Goal: Information Seeking & Learning: Learn about a topic

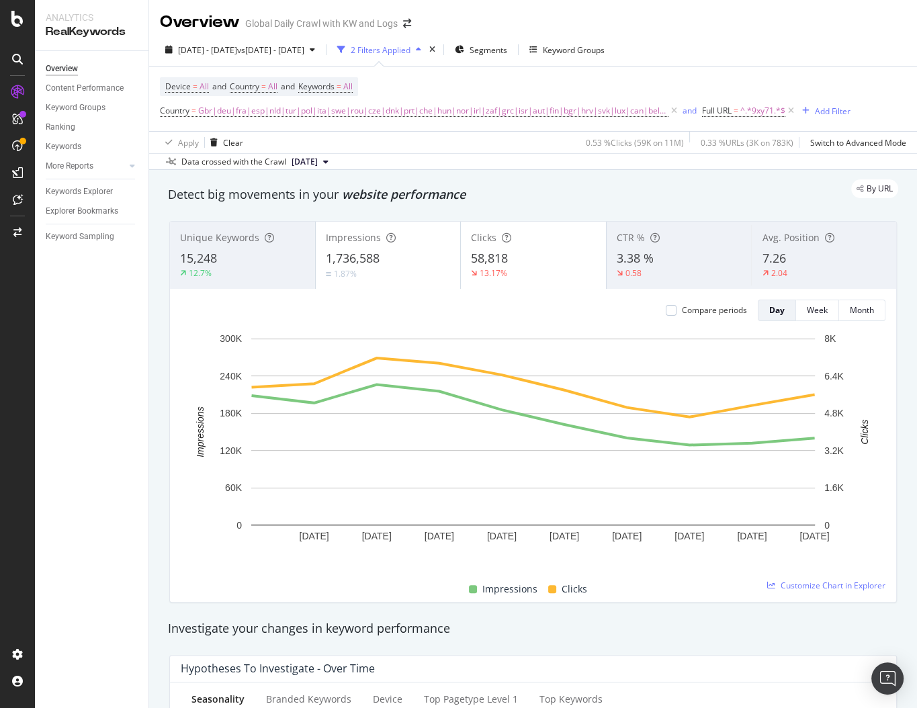
click at [217, 203] on div "Detect big movements in your website performance" at bounding box center [533, 194] width 744 height 31
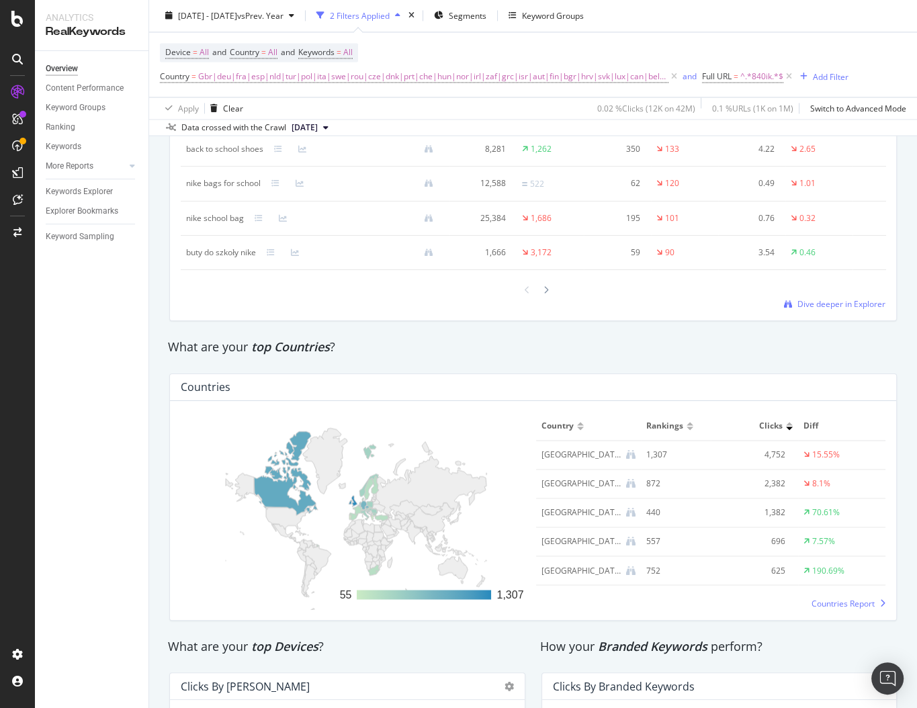
scroll to position [1729, 0]
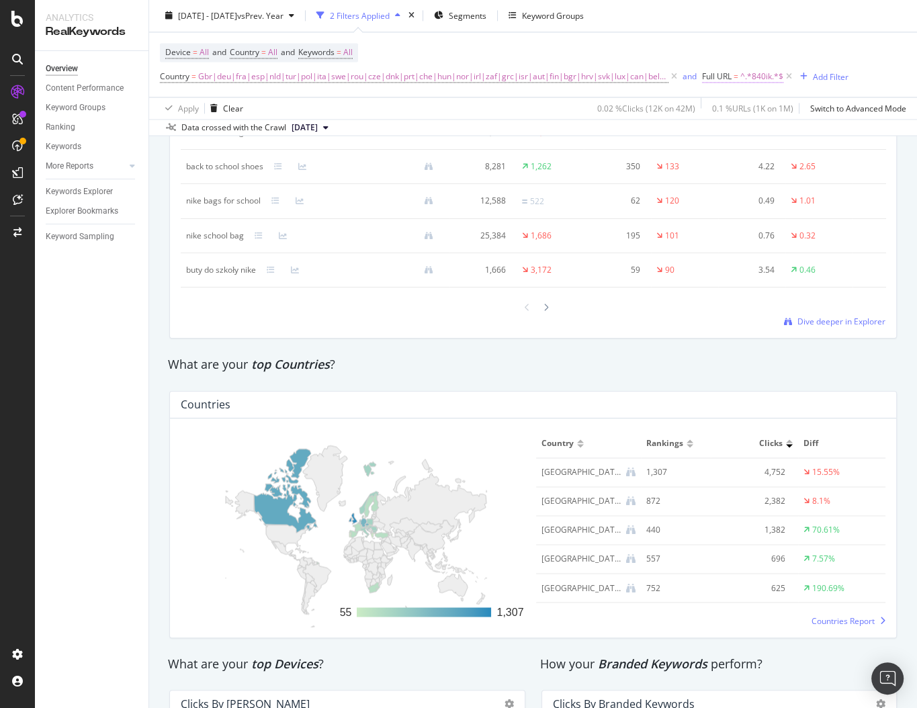
click at [740, 71] on span "^.*840ik.*$" at bounding box center [761, 77] width 43 height 19
click at [744, 140] on input "840ik" at bounding box center [768, 132] width 127 height 21
click at [743, 140] on input "840ik" at bounding box center [768, 132] width 127 height 21
paste input "6vbyfzy7o"
type input "6vbyfzy7ok"
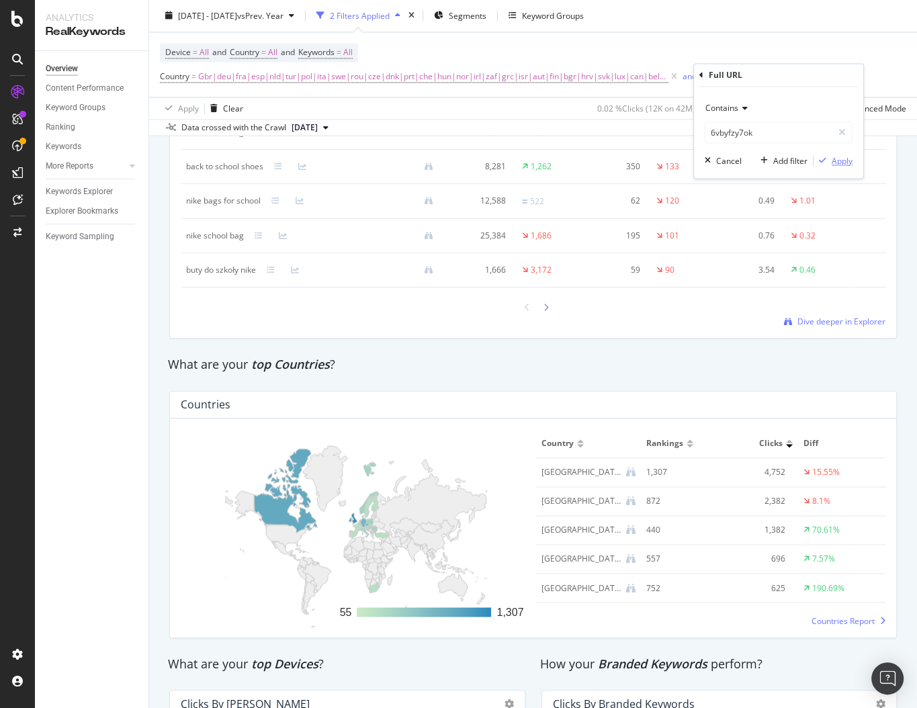
click at [836, 160] on div "Apply" at bounding box center [842, 160] width 21 height 11
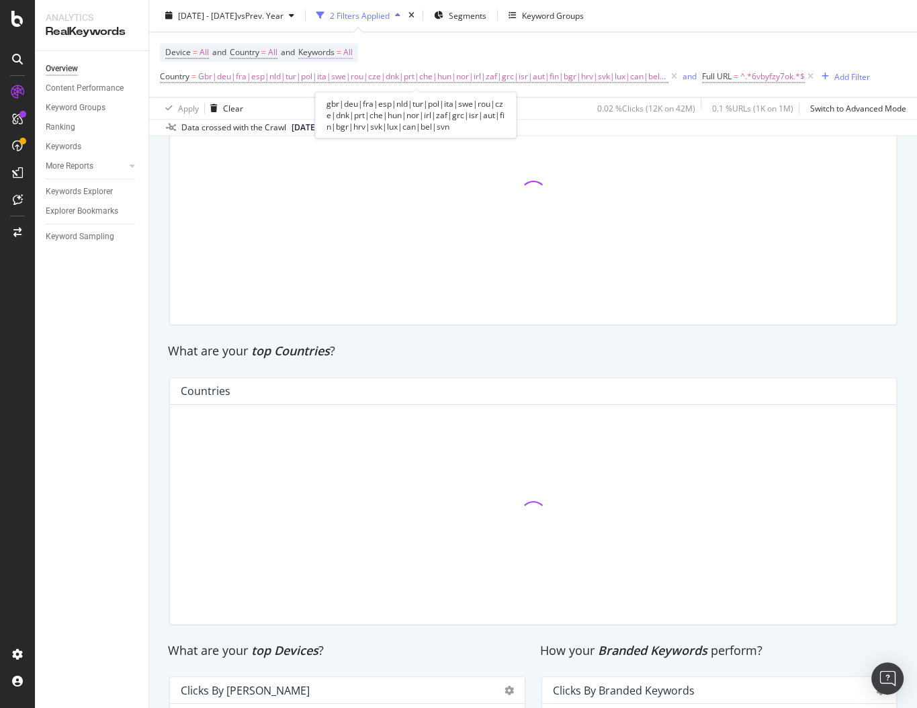
scroll to position [1722, 0]
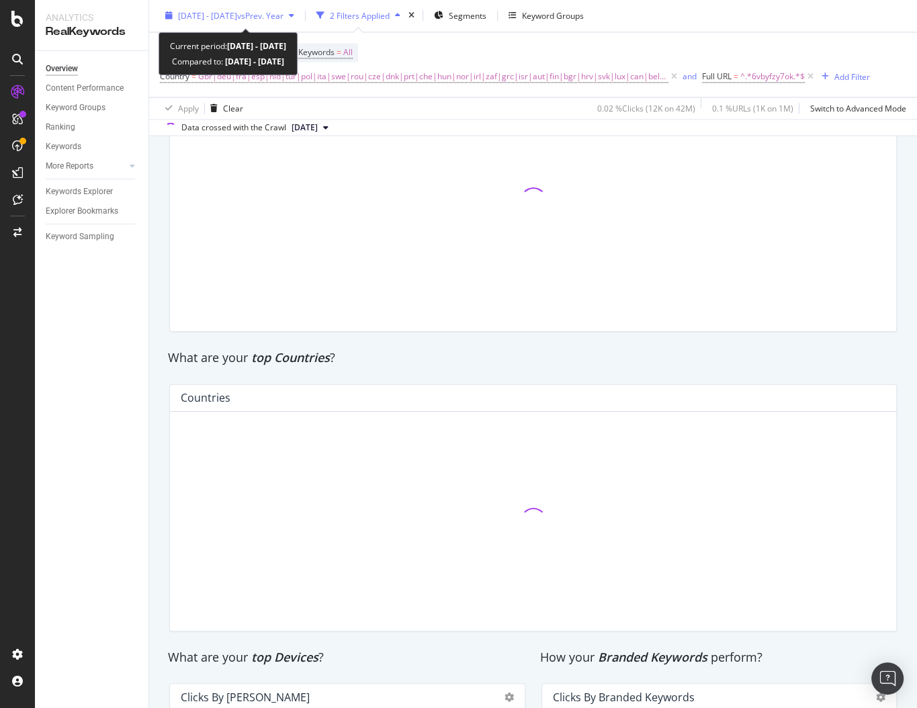
click at [237, 12] on span "2025 Aug. 1st - Sep. 7th" at bounding box center [207, 15] width 59 height 11
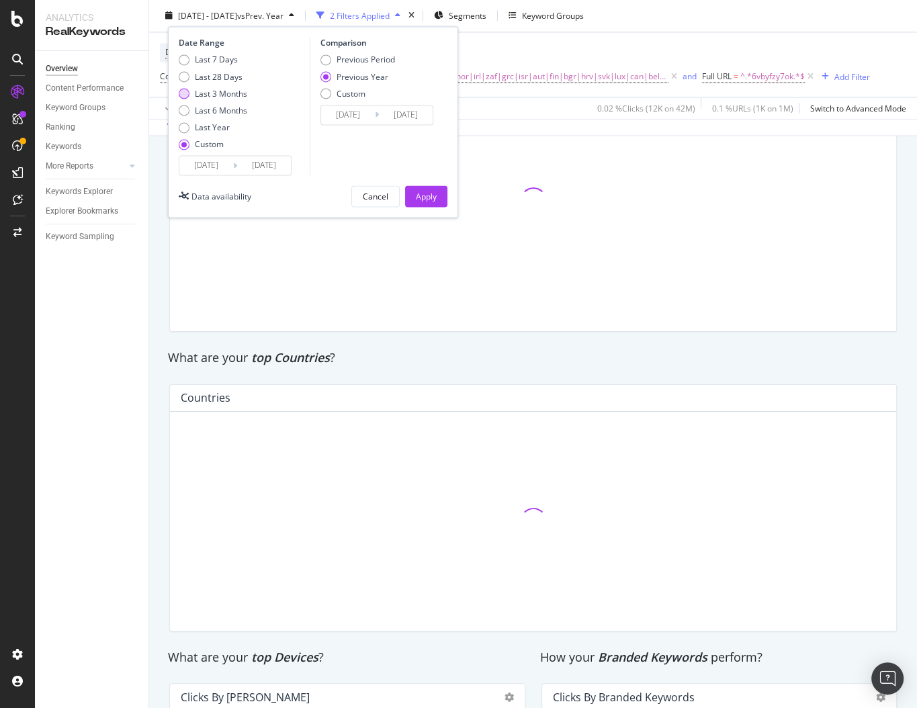
click at [226, 96] on div "Last 3 Months" at bounding box center [221, 93] width 52 height 11
type input "2025/06/25"
type input "2025/09/24"
type input "2024/06/26"
type input "2024/09/25"
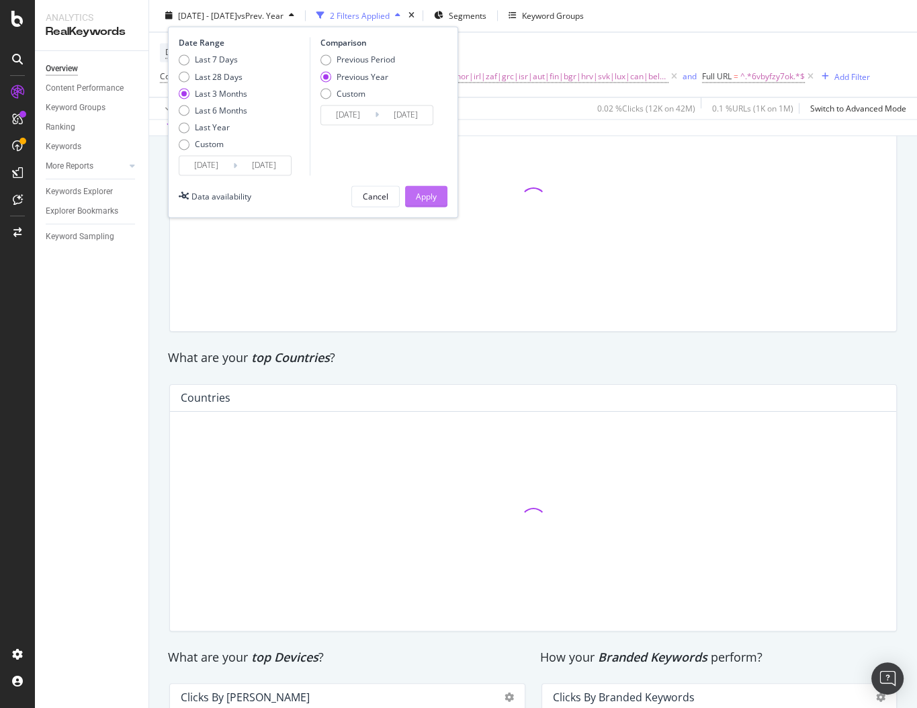
click at [437, 197] on button "Apply" at bounding box center [426, 196] width 42 height 21
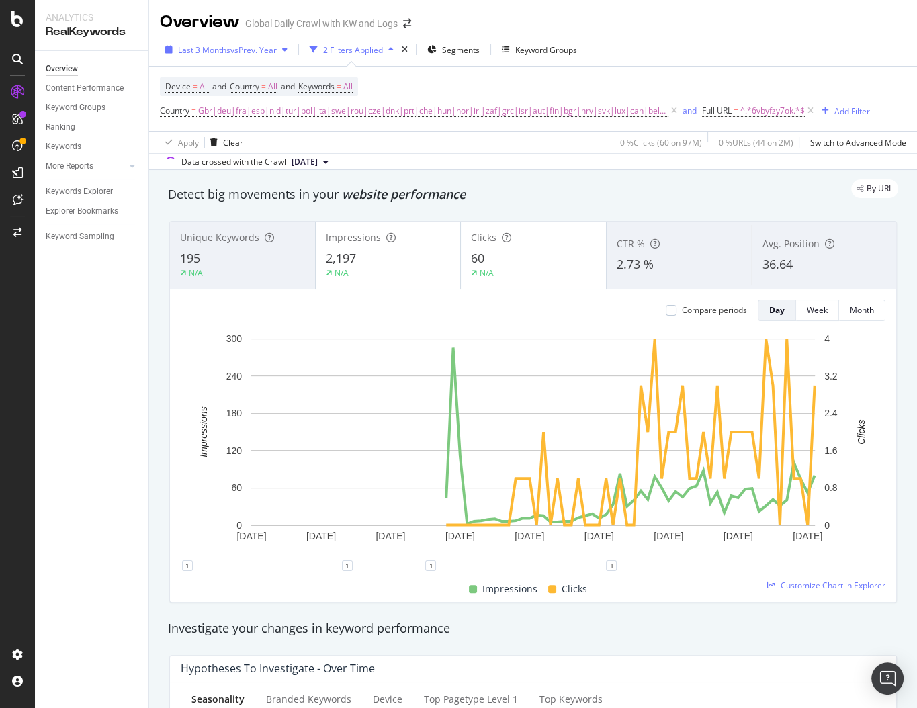
click at [267, 48] on span "vs Prev. Year" at bounding box center [253, 49] width 46 height 11
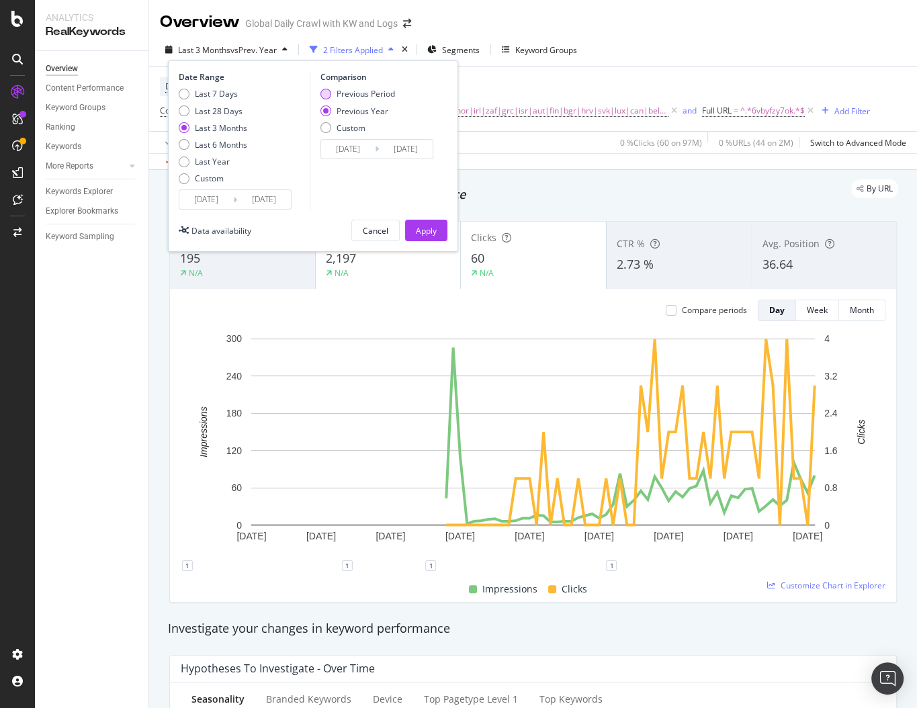
click at [369, 88] on div "Previous Period" at bounding box center [366, 93] width 58 height 11
type input "2025/03/25"
type input "2025/06/24"
click at [426, 239] on div "Apply" at bounding box center [426, 230] width 21 height 20
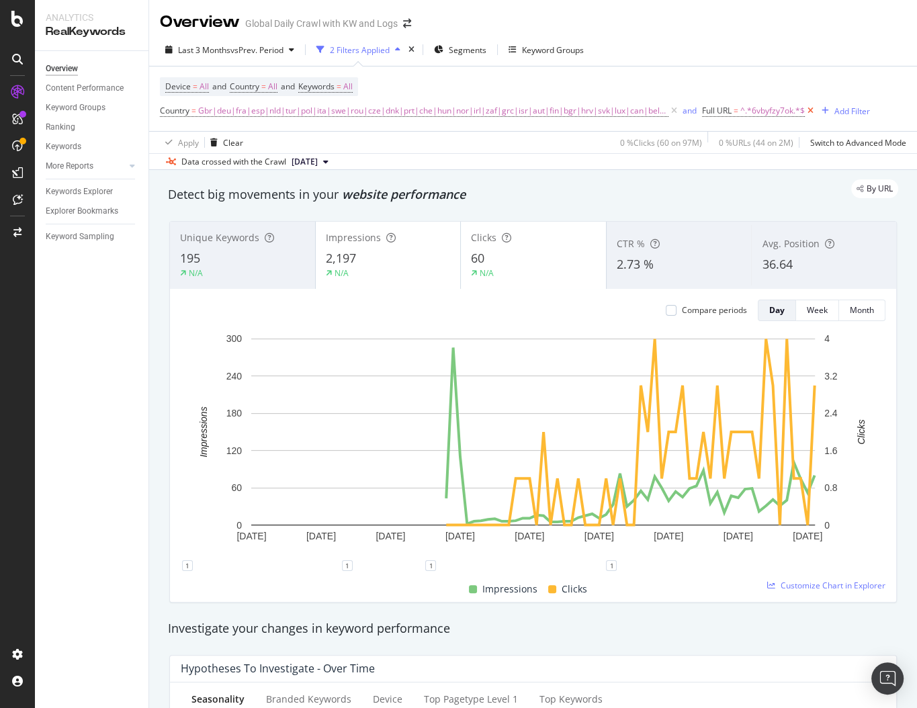
click at [805, 108] on icon at bounding box center [810, 110] width 11 height 13
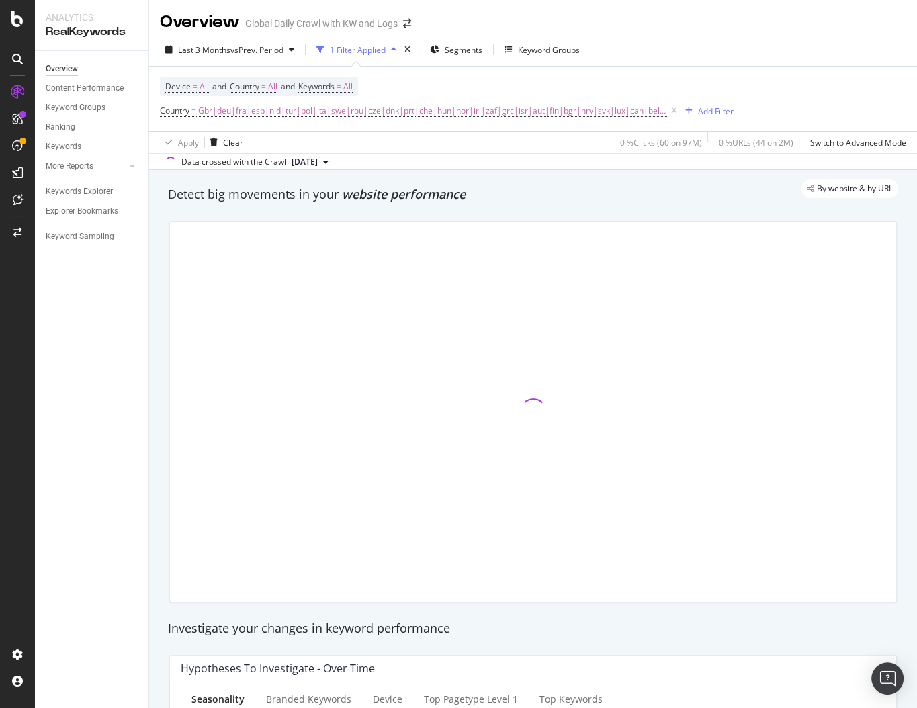
click at [433, 202] on span "website performance" at bounding box center [404, 194] width 124 height 16
click at [522, 139] on div "Apply Clear 0 % Clicks ( 60 on 97M ) 0 % URLs ( 44 on 2M ) Switch to Advanced M…" at bounding box center [533, 142] width 768 height 22
click at [472, 82] on div "Device = All and Country = All and Keywords = All Country = Gbr|deu|fra|esp|nld…" at bounding box center [447, 98] width 574 height 43
click at [707, 110] on div "Add Filter" at bounding box center [716, 110] width 36 height 11
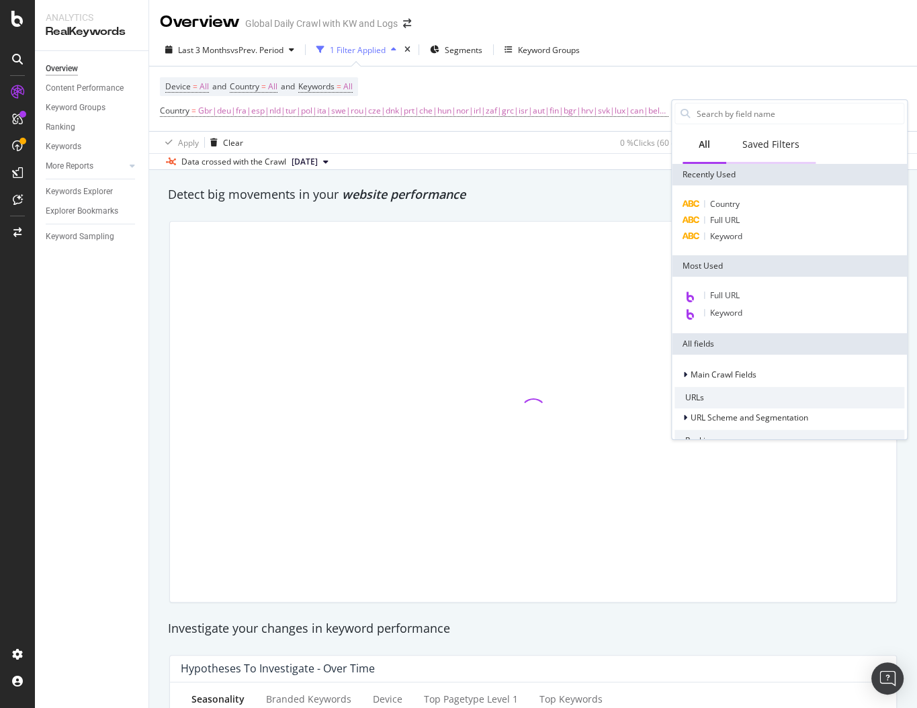
click at [758, 148] on div "Saved Filters" at bounding box center [770, 144] width 57 height 13
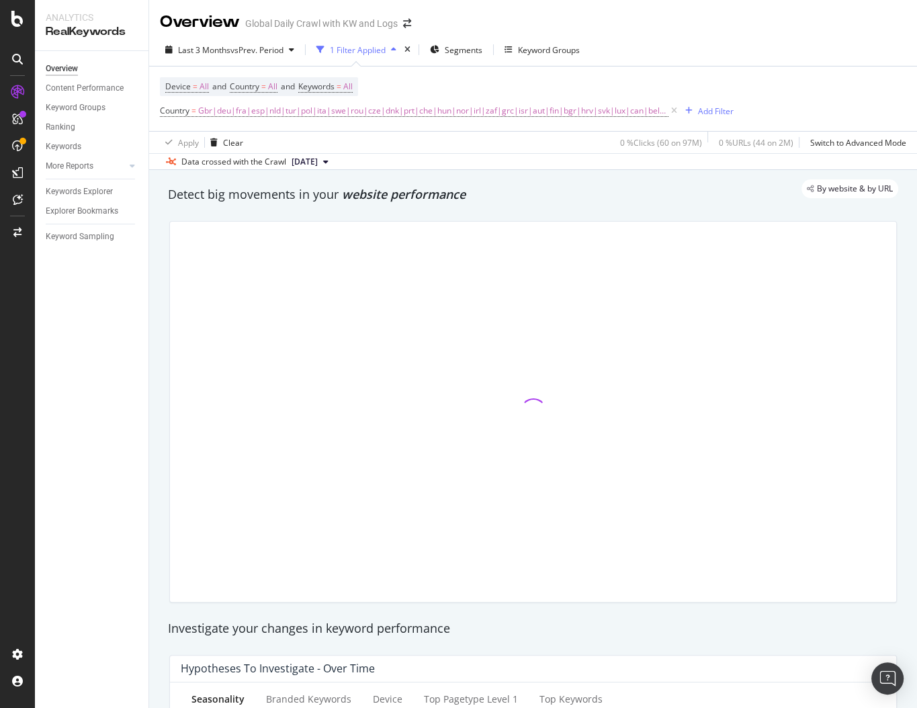
click at [548, 153] on div "Data crossed with the Crawl 2025 Sep. 24th" at bounding box center [533, 161] width 768 height 16
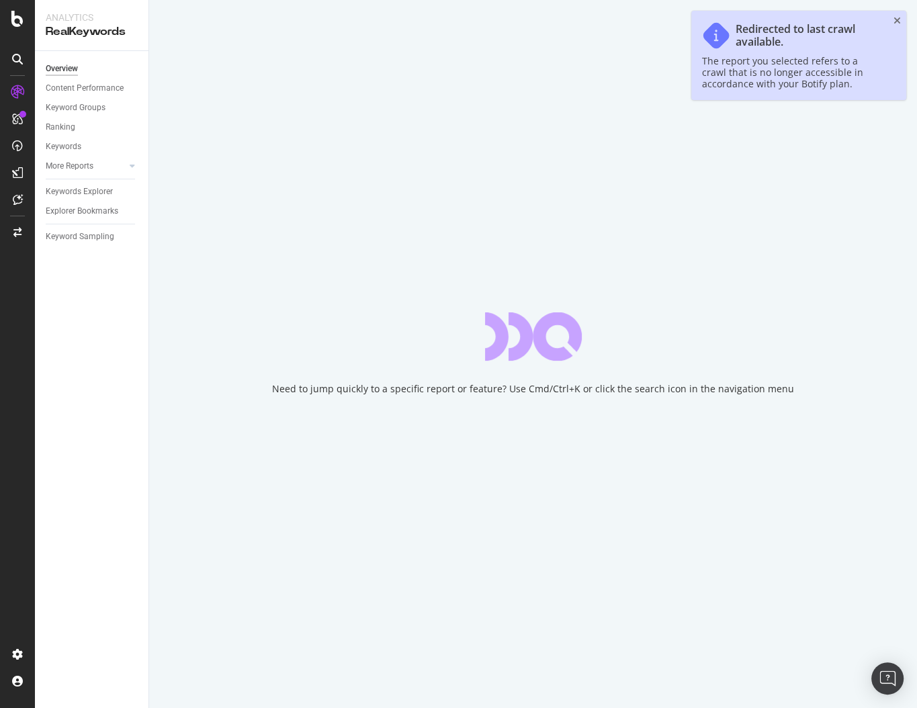
click at [899, 17] on icon "close toast" at bounding box center [896, 20] width 7 height 9
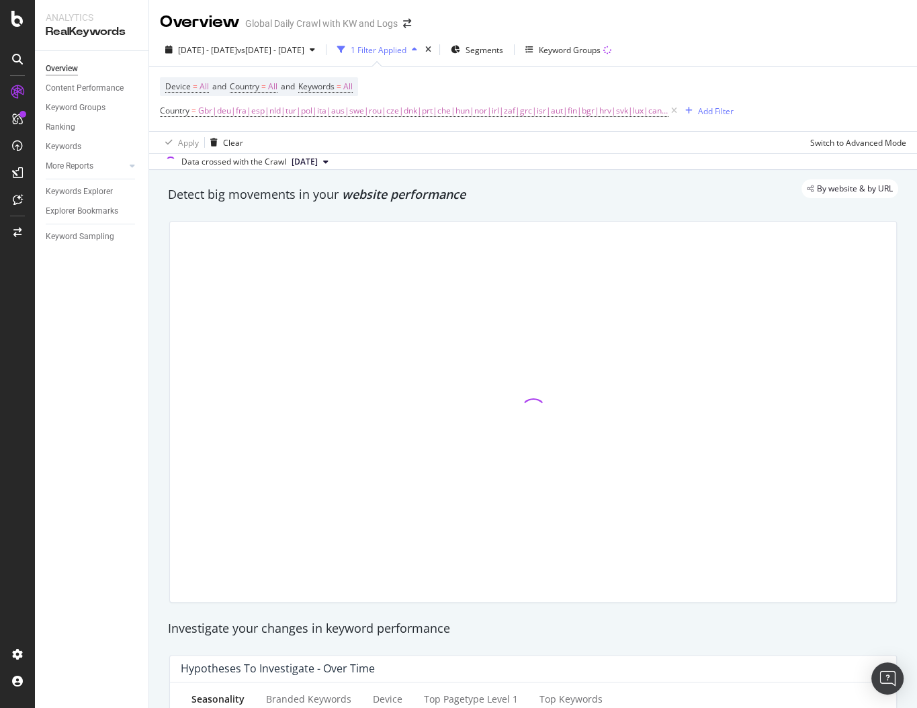
click at [518, 183] on div "By website & by URL" at bounding box center [527, 188] width 744 height 19
click at [422, 200] on span "website performance" at bounding box center [404, 194] width 124 height 16
click at [419, 196] on div "By website & by URL" at bounding box center [527, 188] width 744 height 19
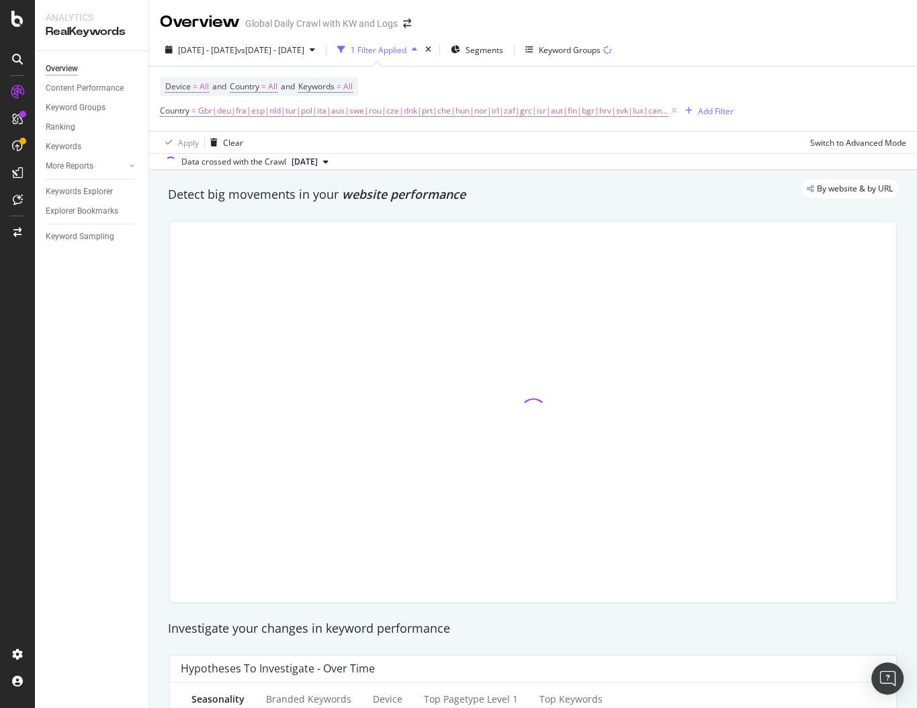
click at [339, 200] on div "Detect big movements in your website performance" at bounding box center [533, 194] width 730 height 17
click at [390, 189] on div "By website & by URL" at bounding box center [527, 188] width 744 height 19
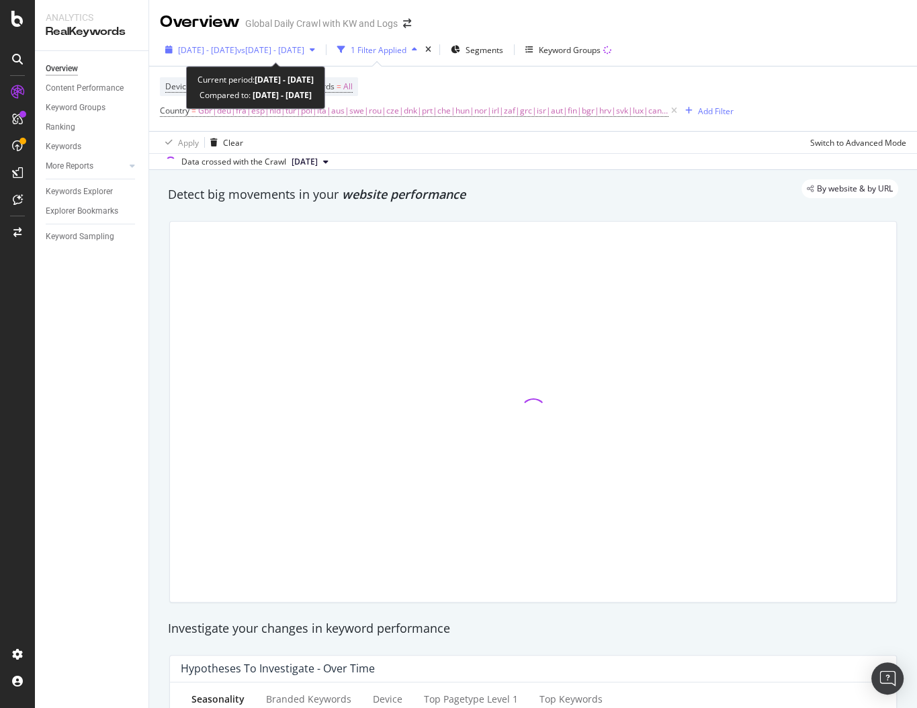
click at [304, 46] on span "vs 2022 Sep. 1st - Nov. 30th" at bounding box center [270, 49] width 67 height 11
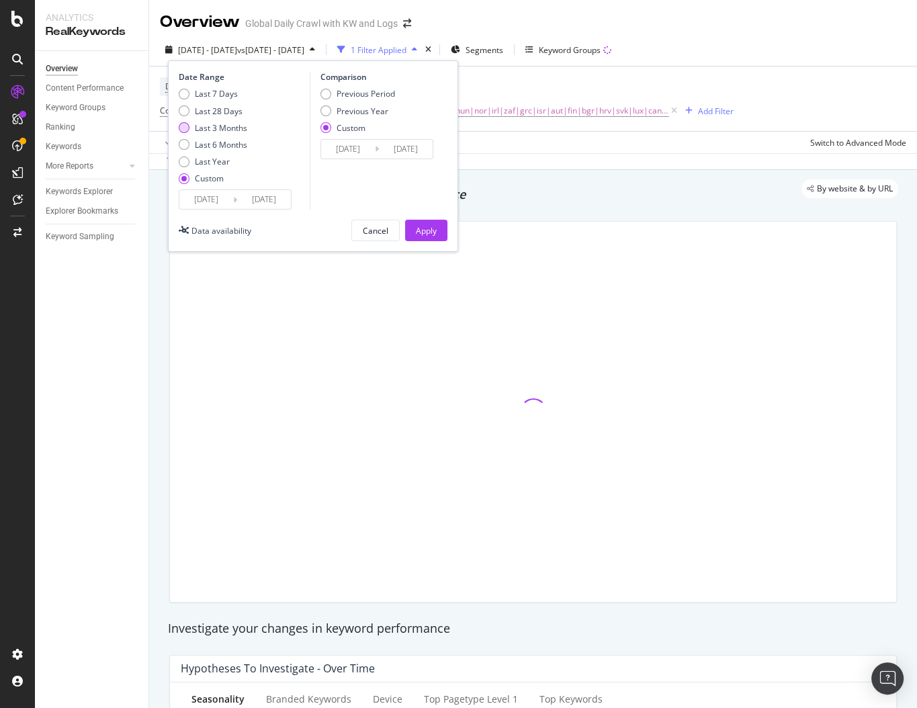
click at [222, 124] on div "Last 3 Months" at bounding box center [221, 127] width 52 height 11
type input "2025/07/04"
type input "2025/10/03"
click at [361, 112] on div "Previous Year" at bounding box center [363, 110] width 52 height 11
type input "2024/07/05"
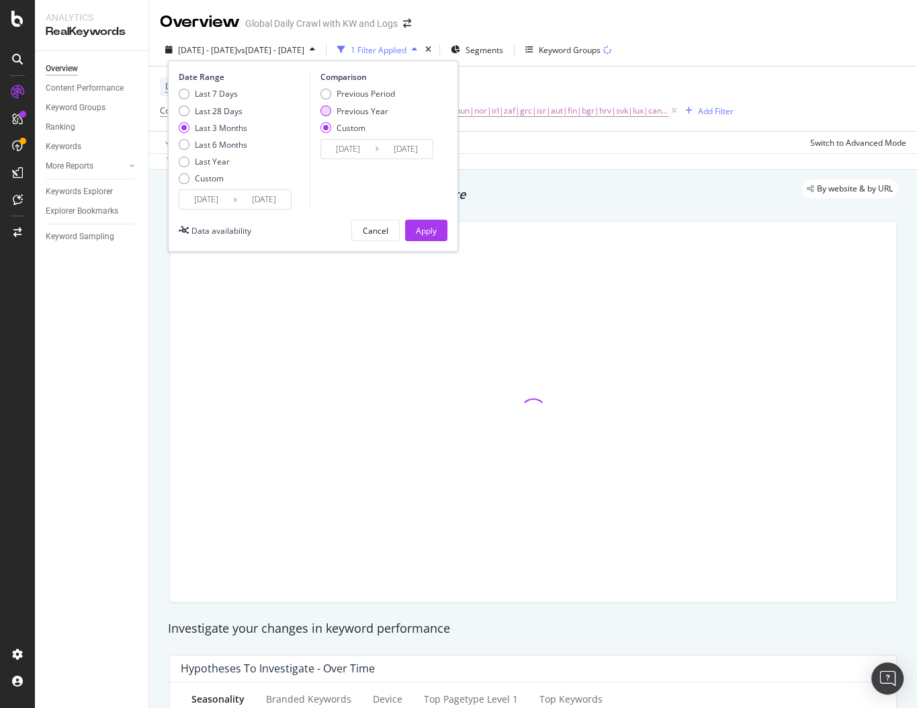
type input "2024/10/04"
click at [359, 88] on div "Previous Period" at bounding box center [366, 93] width 58 height 11
type input "2025/04/03"
type input "2025/07/03"
click at [429, 222] on div "Apply" at bounding box center [426, 230] width 21 height 20
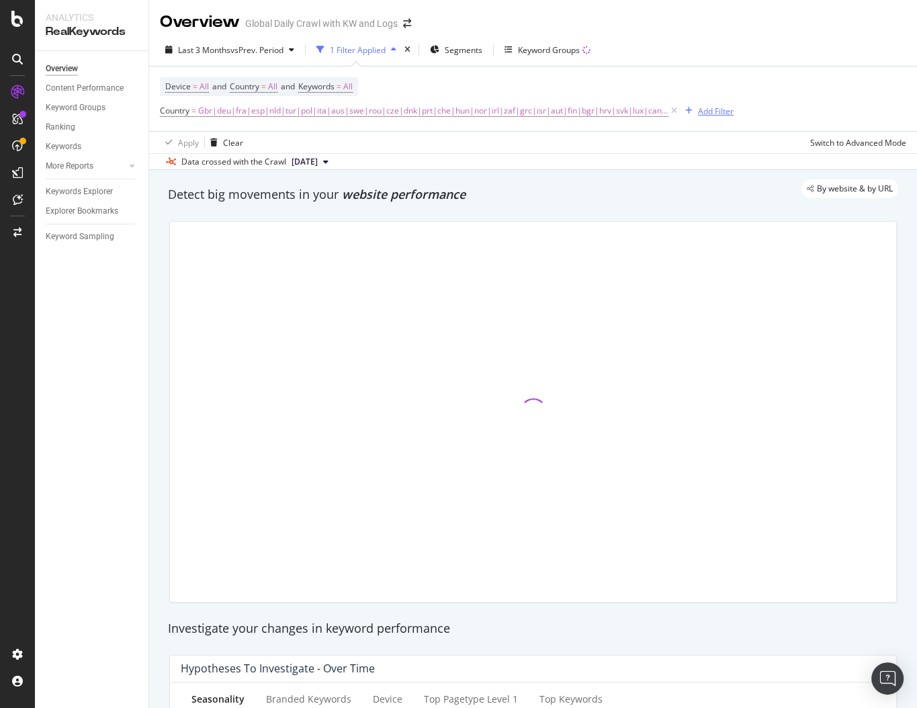
click at [698, 114] on div "Add Filter" at bounding box center [716, 110] width 36 height 11
click at [540, 46] on div "Keyword Groups" at bounding box center [549, 49] width 62 height 11
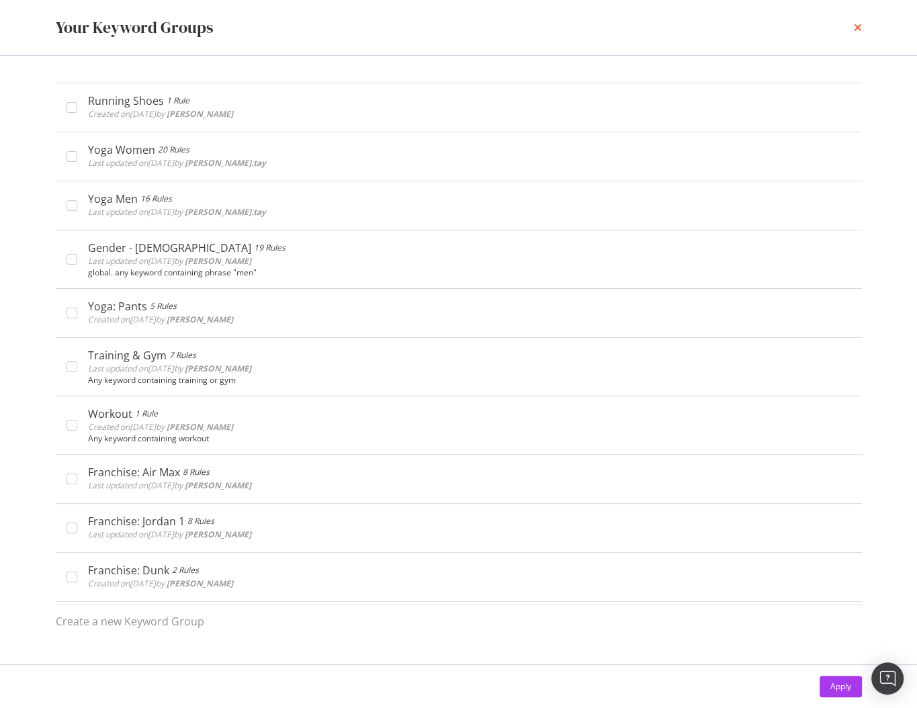
click at [859, 29] on icon "times" at bounding box center [858, 27] width 8 height 11
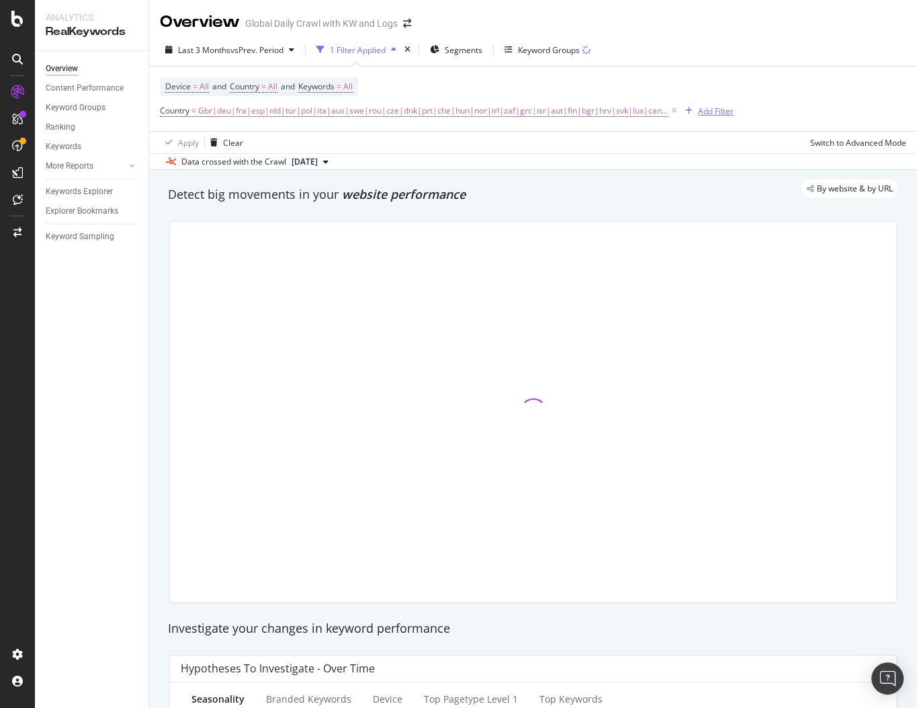
click at [685, 108] on icon "button" at bounding box center [688, 111] width 7 height 8
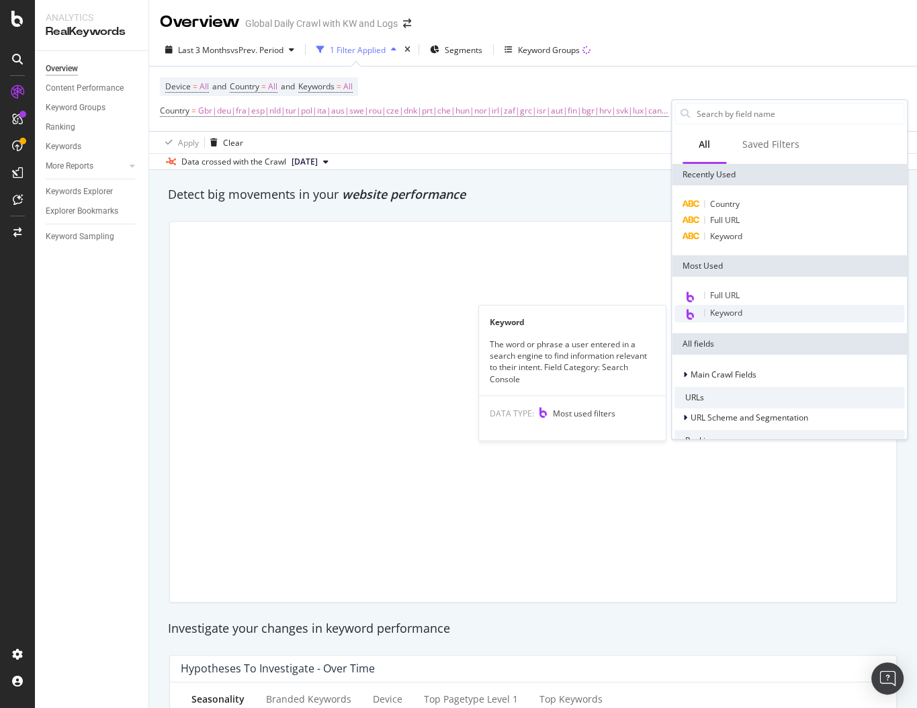
click at [725, 315] on span "Keyword" at bounding box center [726, 312] width 32 height 11
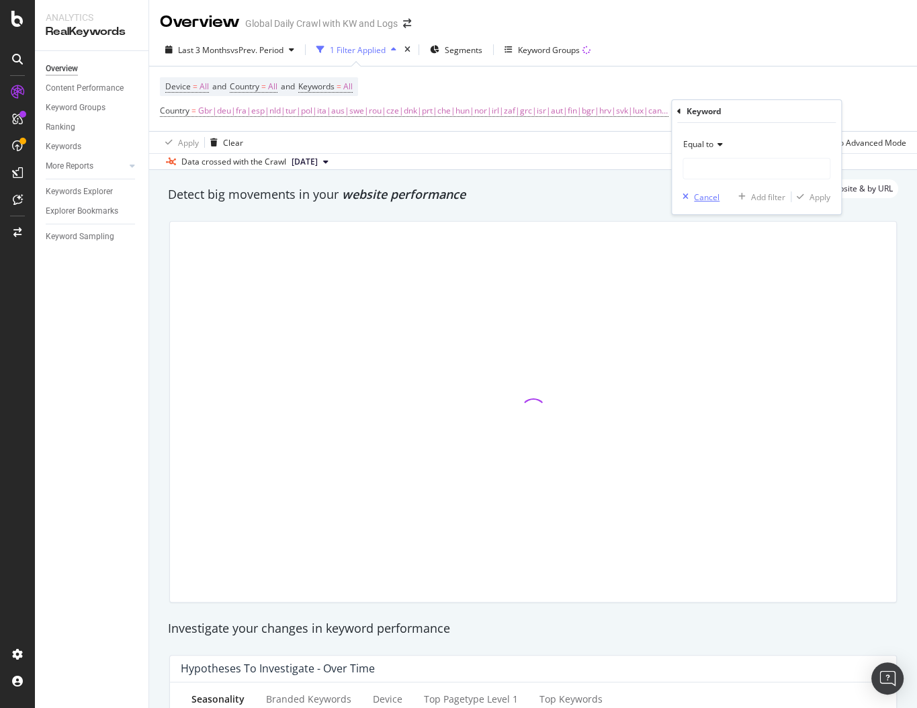
click at [704, 200] on div "Cancel" at bounding box center [707, 196] width 26 height 11
click at [708, 107] on div "Add Filter" at bounding box center [716, 110] width 36 height 11
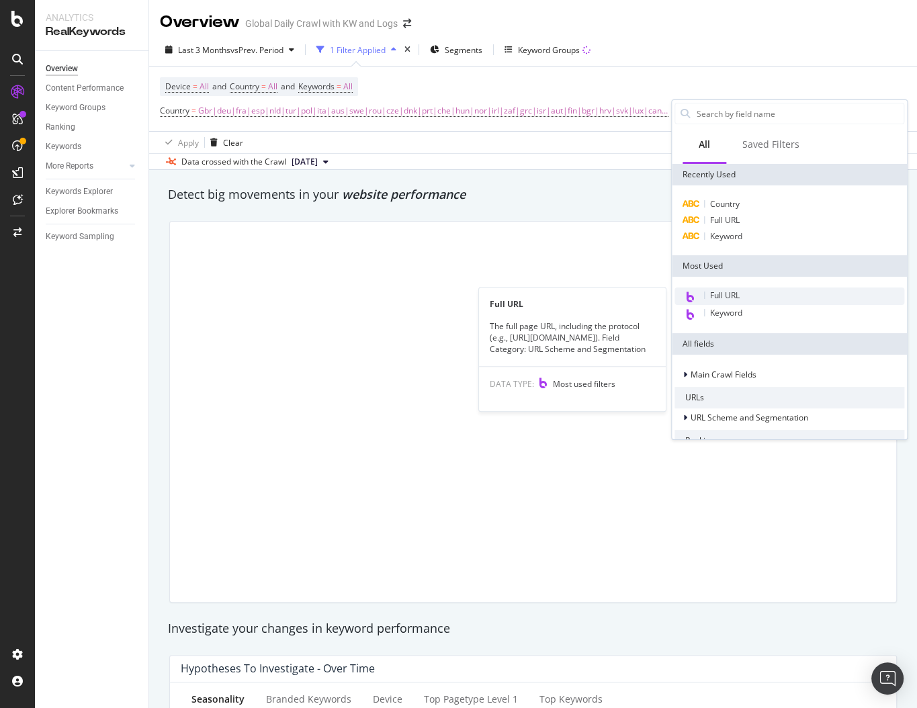
click at [735, 300] on span "Full URL" at bounding box center [725, 295] width 30 height 11
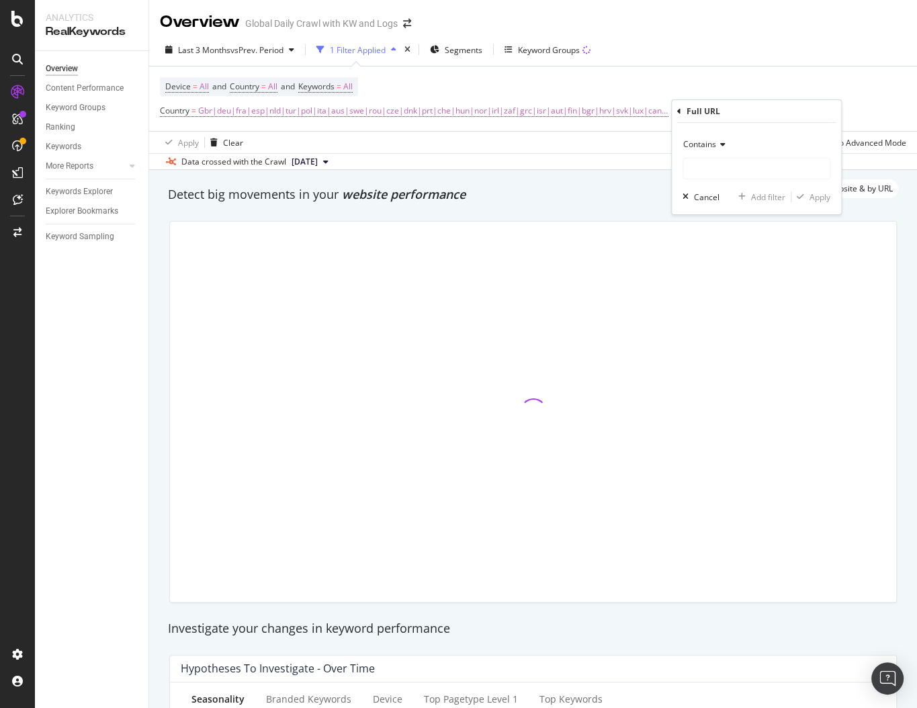
click at [725, 181] on div "Contains Cancel Add filter Apply" at bounding box center [756, 168] width 169 height 91
click at [719, 170] on input "text" at bounding box center [756, 168] width 146 height 21
paste input "81f4gzy7ok"
type input "81f4gzy7ok"
click at [812, 195] on div "Apply" at bounding box center [820, 196] width 21 height 11
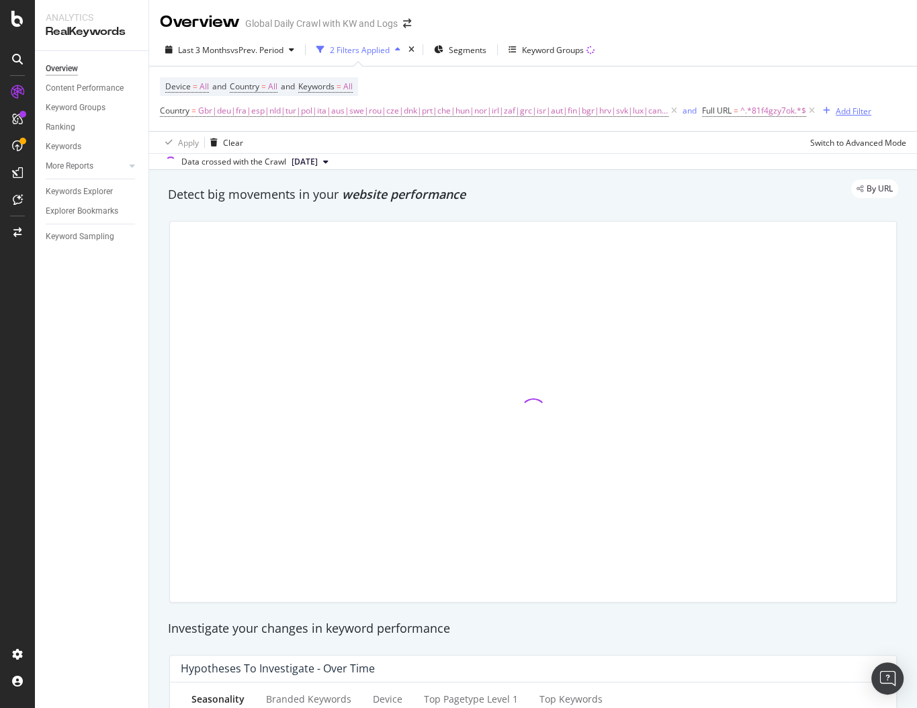
click at [836, 110] on div "Add Filter" at bounding box center [854, 110] width 36 height 11
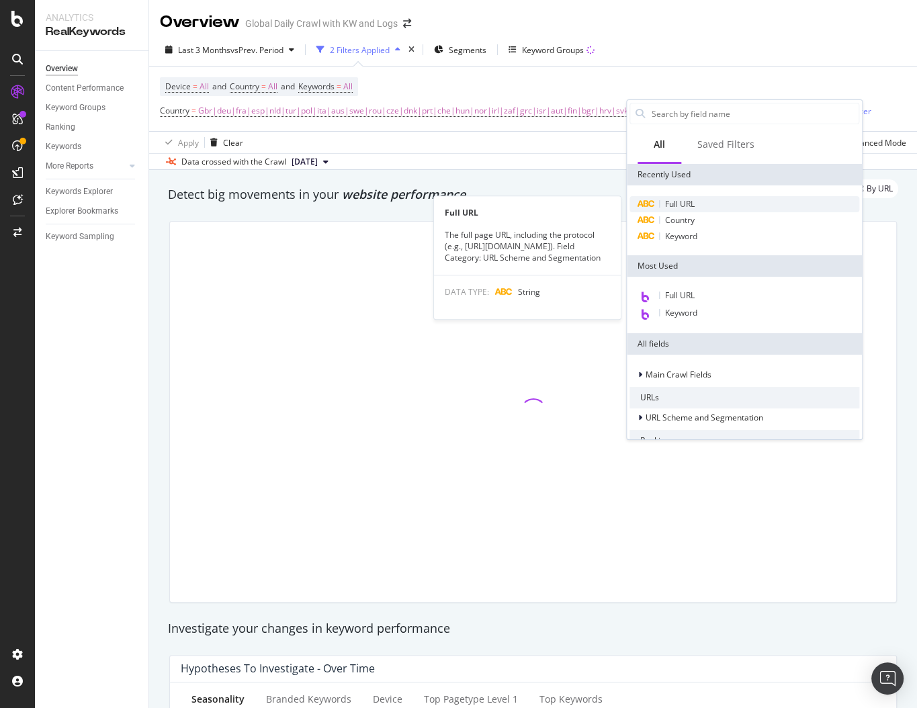
click at [681, 202] on span "Full URL" at bounding box center [680, 203] width 30 height 11
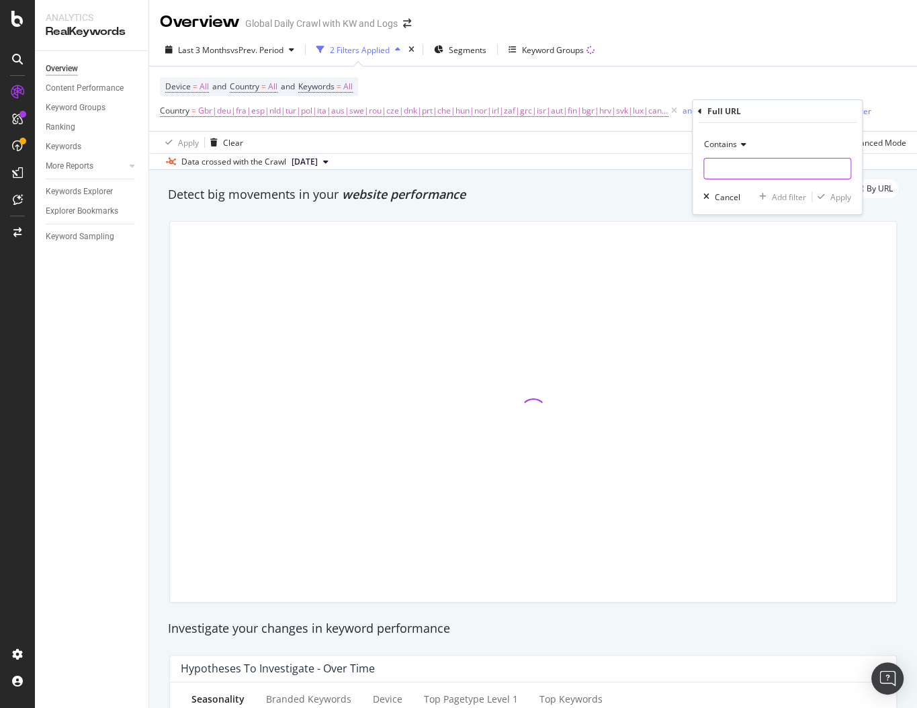
click at [730, 173] on input "text" at bounding box center [777, 168] width 146 height 21
paste input "6vbyfzy7ok"
type input "6vbyfzy7ok"
click at [845, 201] on div "Apply" at bounding box center [840, 196] width 21 height 11
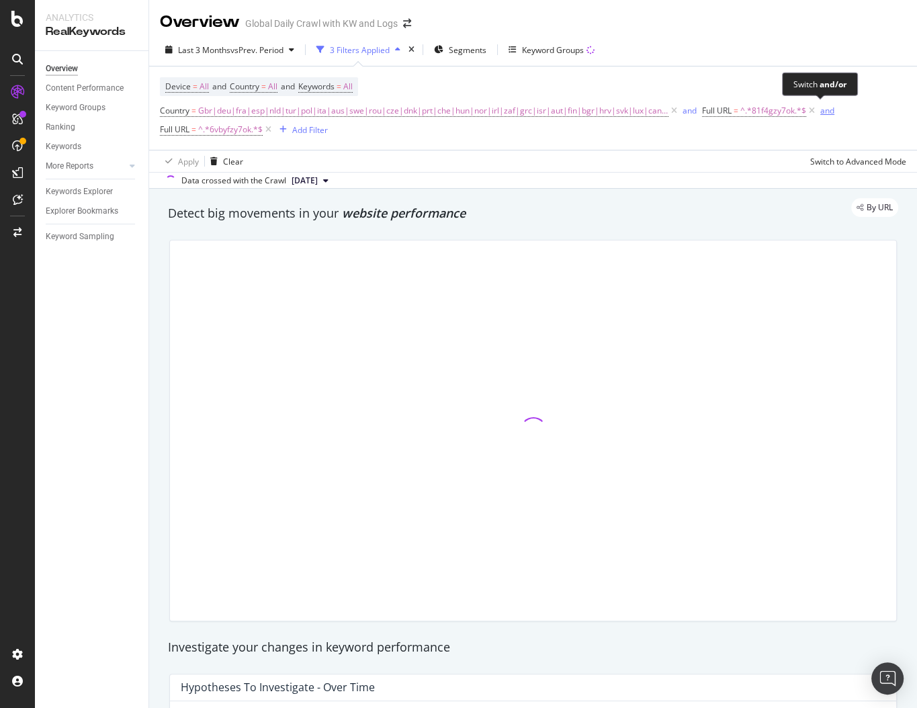
click at [820, 112] on div "and" at bounding box center [827, 110] width 14 height 11
click at [382, 55] on div "3 Filters Applied" at bounding box center [358, 50] width 95 height 20
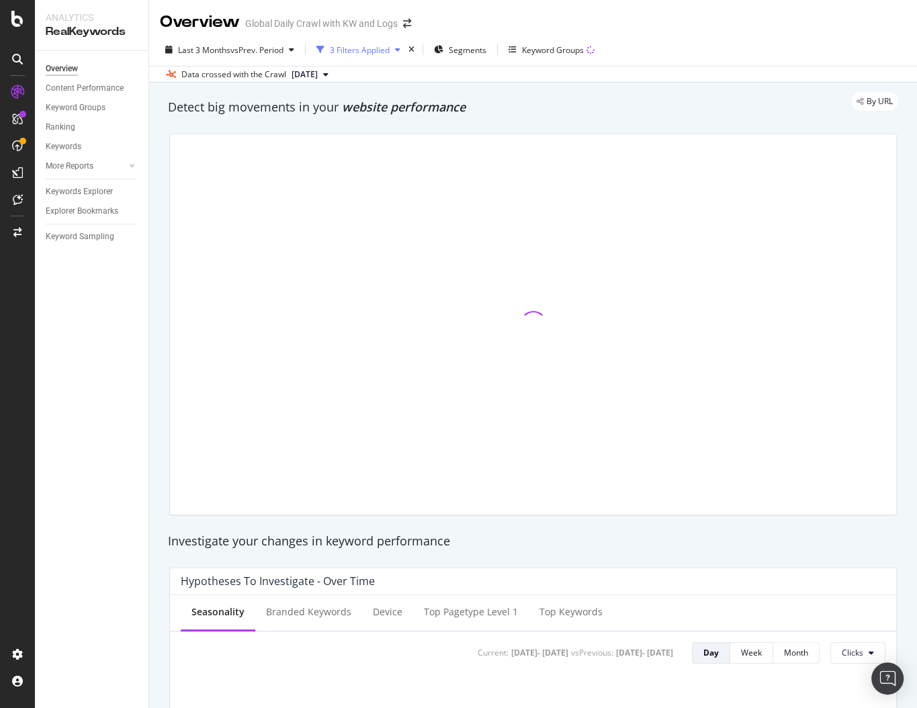
click at [382, 55] on div "3 Filters Applied" at bounding box center [358, 50] width 95 height 20
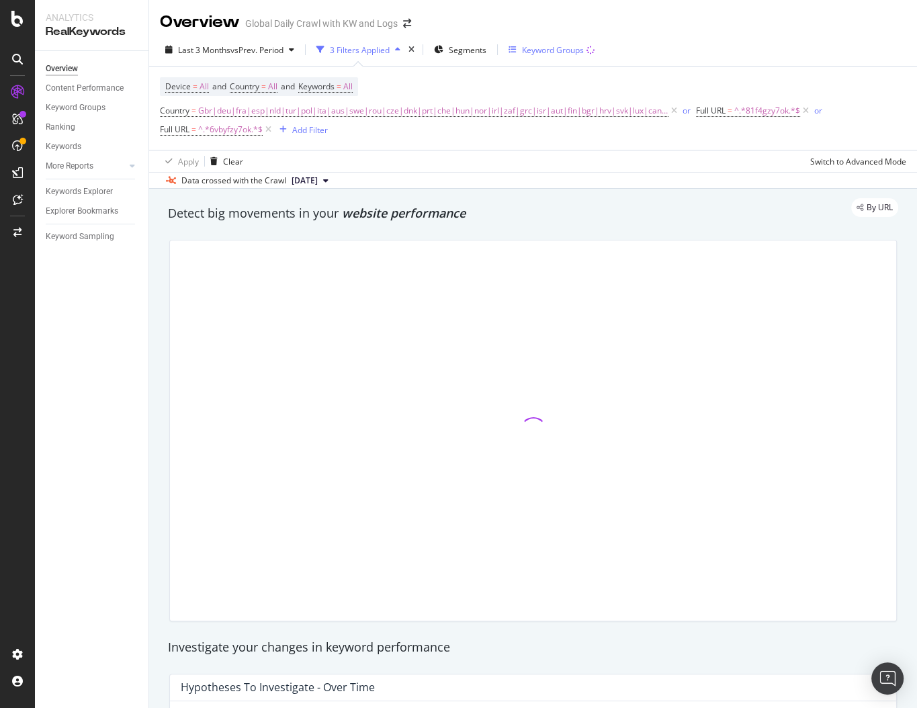
click at [529, 51] on div "Keyword Groups" at bounding box center [553, 49] width 62 height 11
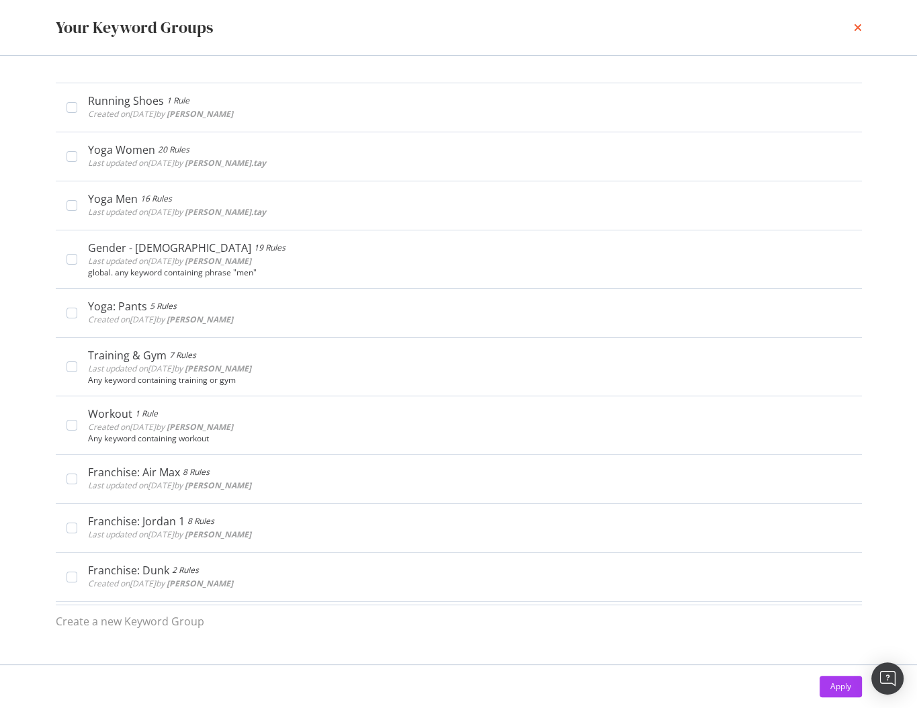
click at [858, 24] on icon "times" at bounding box center [858, 27] width 8 height 11
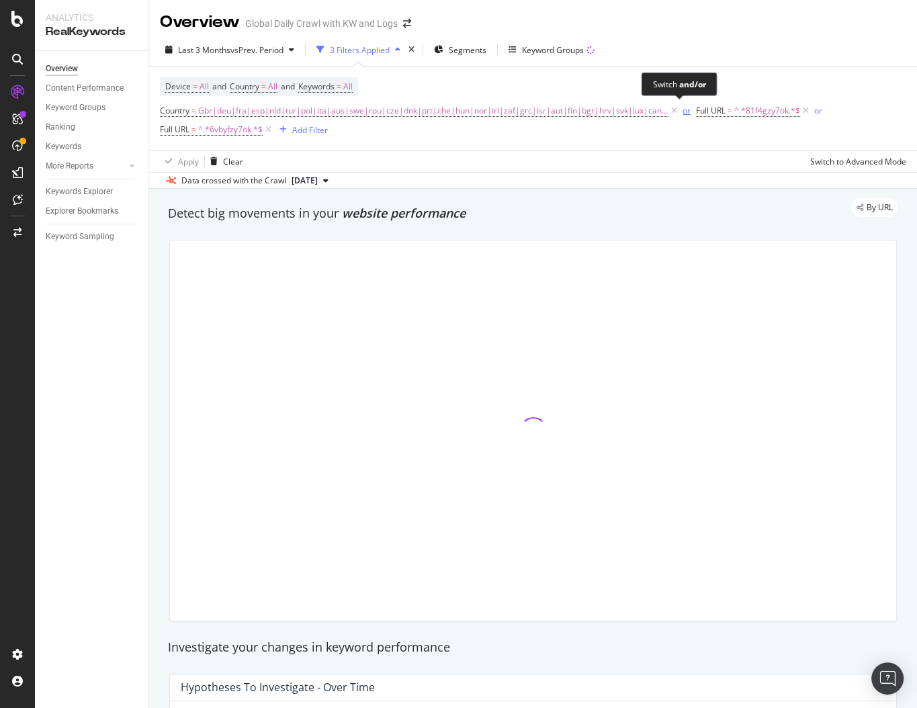
click at [683, 110] on div "or" at bounding box center [687, 110] width 8 height 11
click at [683, 112] on div "and" at bounding box center [690, 110] width 14 height 11
click at [683, 112] on div "or" at bounding box center [687, 110] width 8 height 11
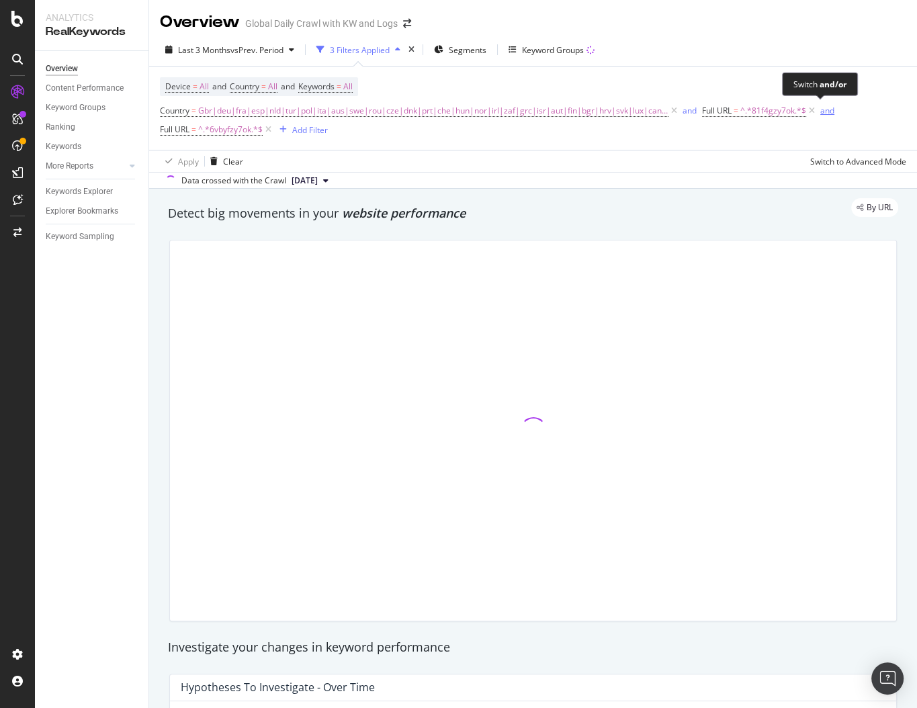
click at [820, 107] on div "and" at bounding box center [827, 110] width 14 height 11
click at [812, 118] on span "or" at bounding box center [820, 110] width 16 height 19
click at [525, 167] on div "Apply Clear Switch to Advanced Mode" at bounding box center [533, 161] width 768 height 22
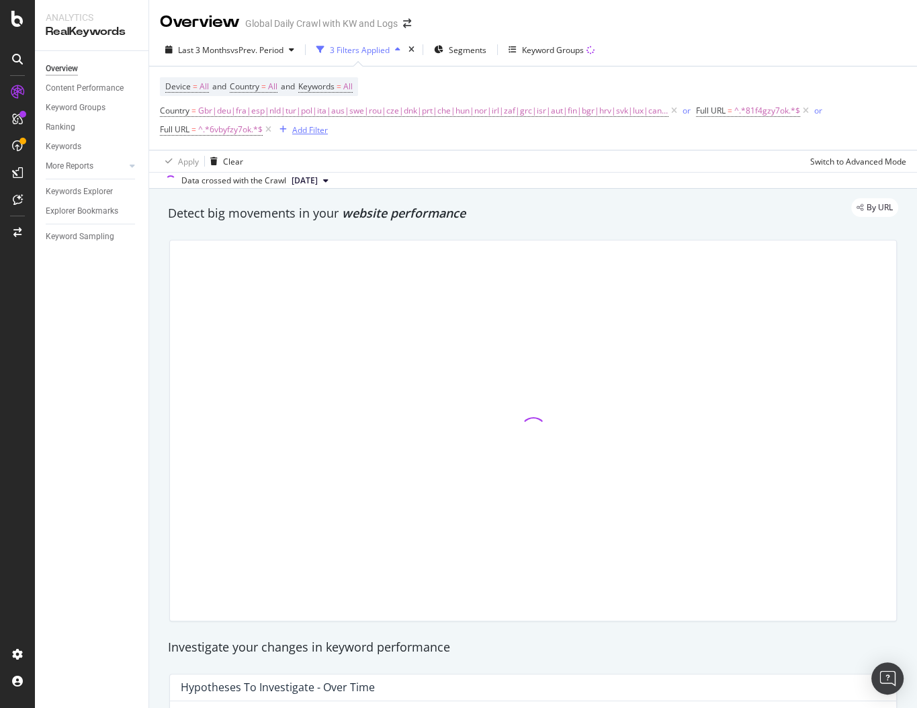
click at [300, 134] on div "Add Filter" at bounding box center [310, 129] width 36 height 11
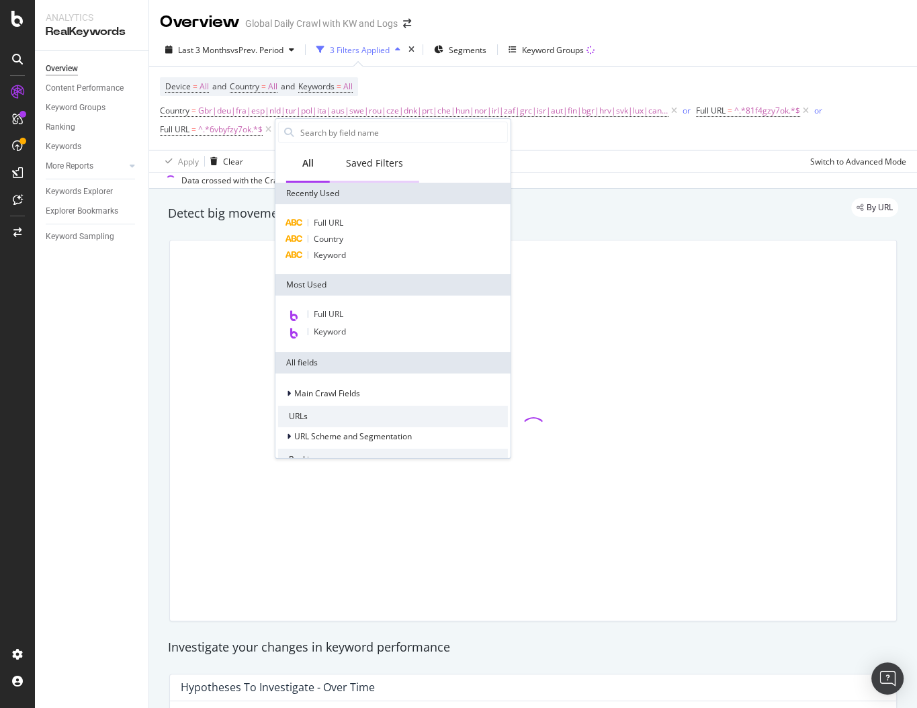
click at [377, 168] on div "Saved Filters" at bounding box center [374, 163] width 57 height 13
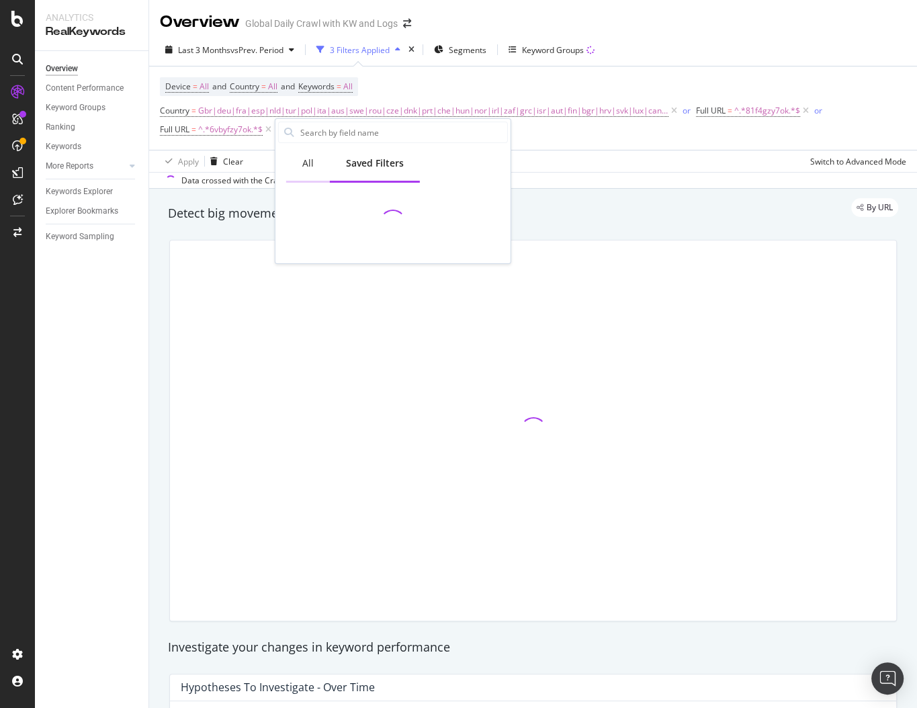
click at [310, 166] on div "All" at bounding box center [307, 163] width 11 height 13
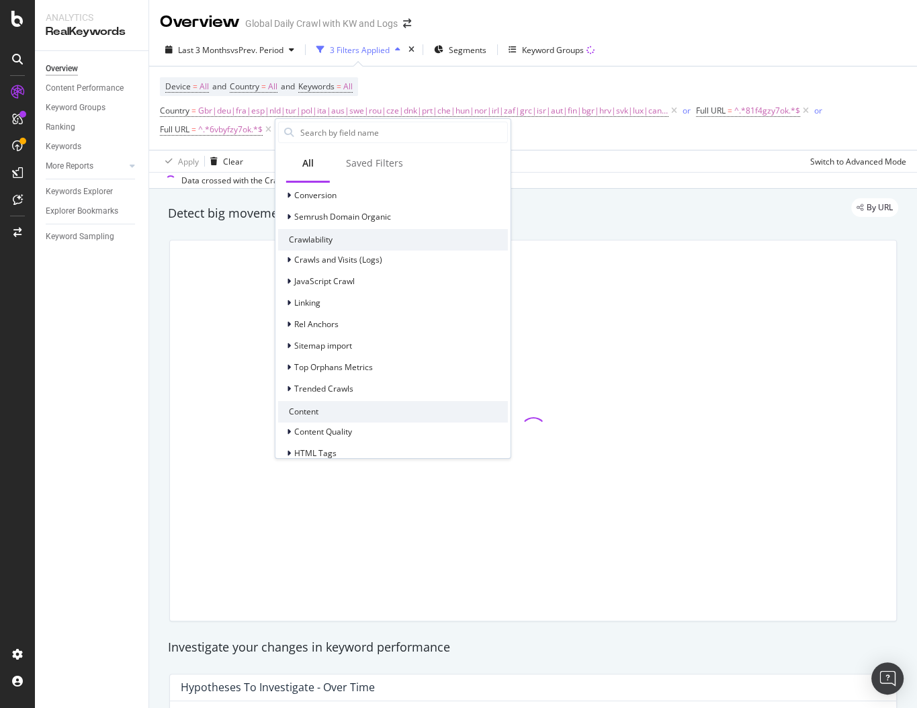
scroll to position [470, 0]
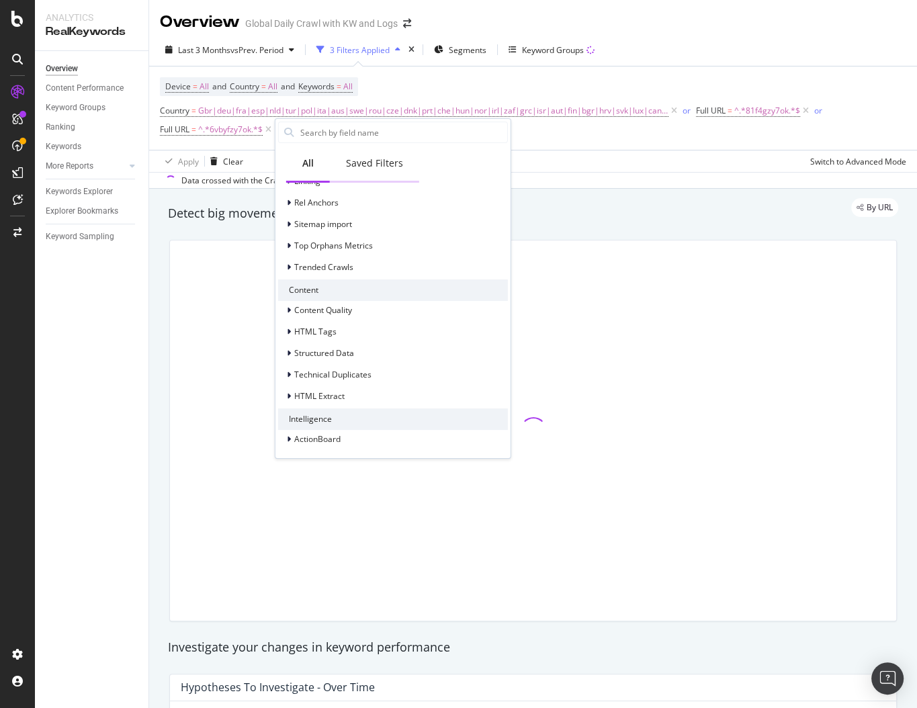
click at [369, 168] on div "Saved Filters" at bounding box center [374, 163] width 57 height 13
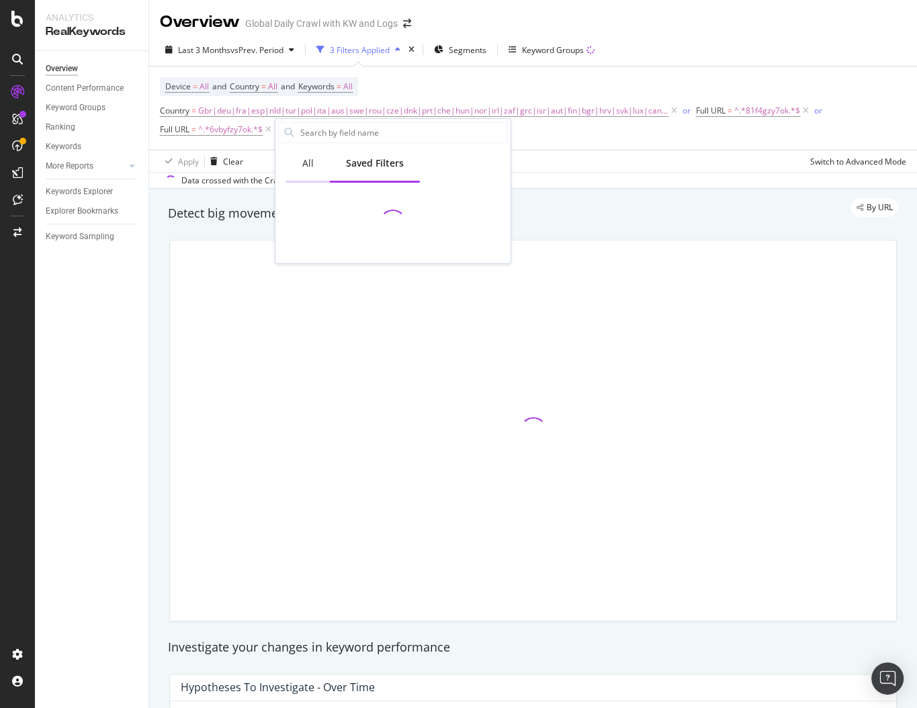
click at [308, 167] on div "All" at bounding box center [307, 163] width 11 height 13
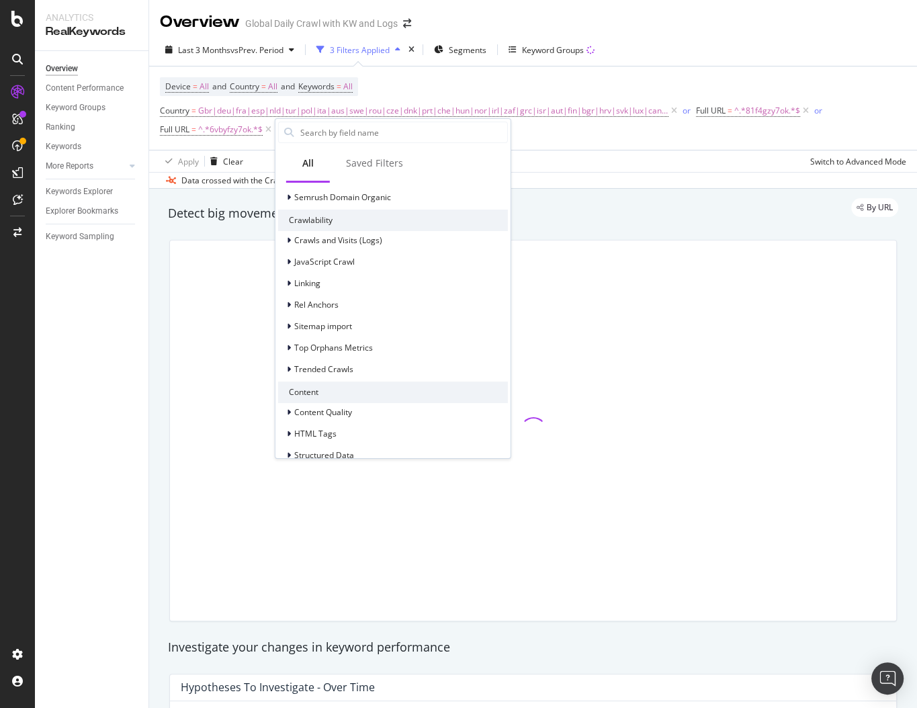
scroll to position [442, 0]
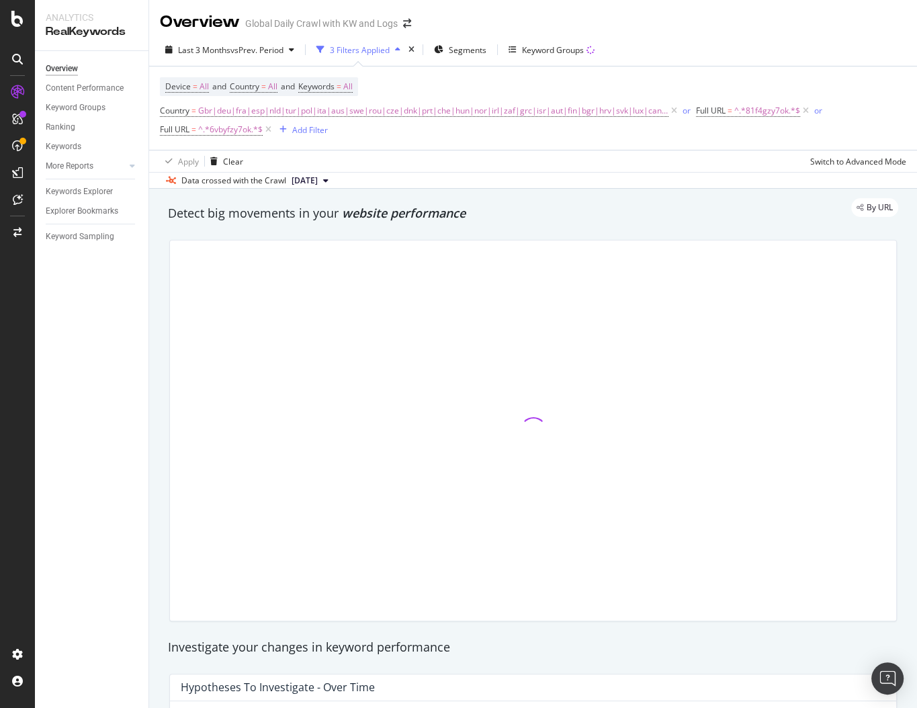
click at [539, 181] on div "Data crossed with the Crawl 2025 Oct. 3rd" at bounding box center [533, 180] width 768 height 16
click at [397, 52] on div "button" at bounding box center [398, 50] width 16 height 8
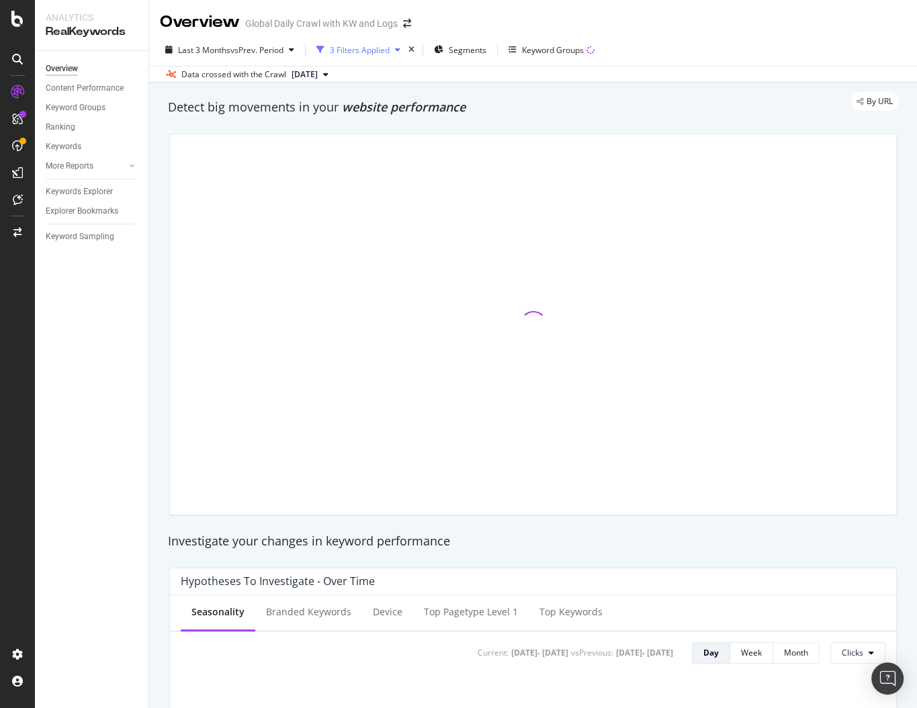
click at [397, 52] on div "button" at bounding box center [398, 50] width 16 height 8
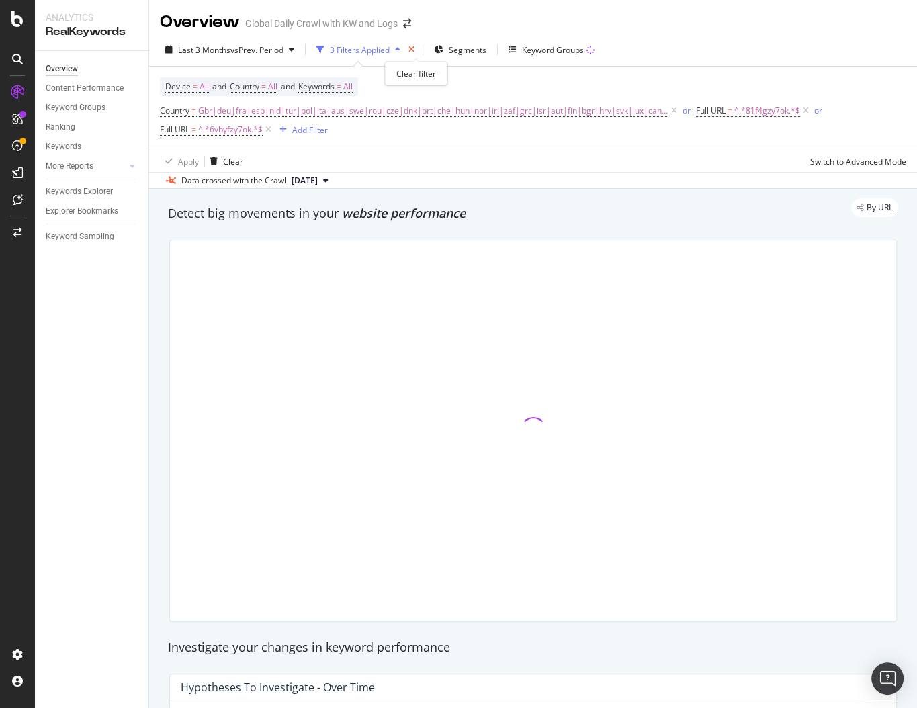
click at [414, 50] on icon "times" at bounding box center [411, 50] width 6 height 8
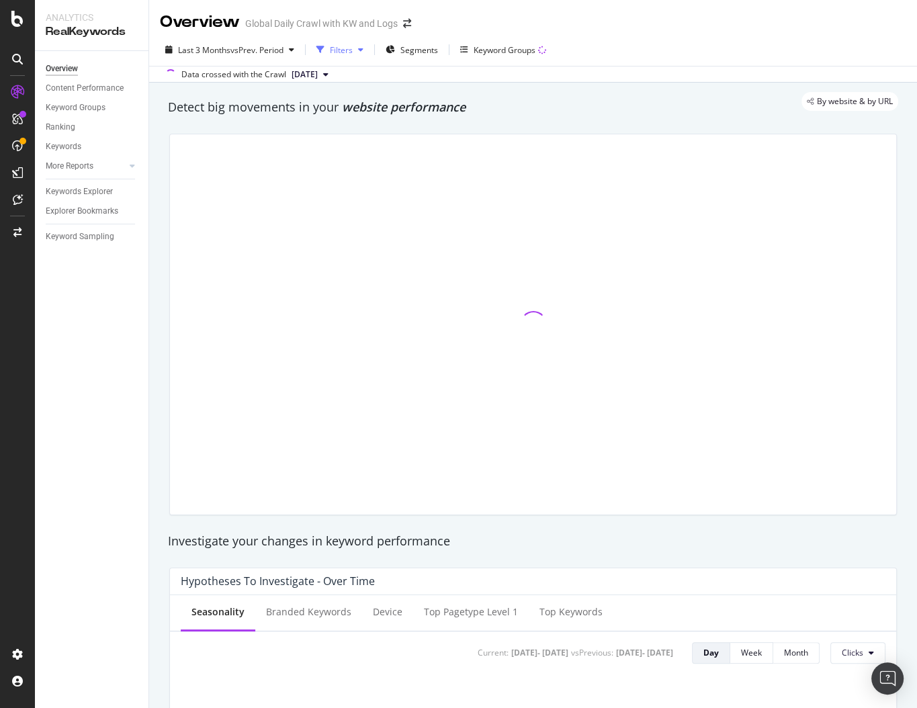
click at [359, 47] on div "button" at bounding box center [361, 50] width 16 height 8
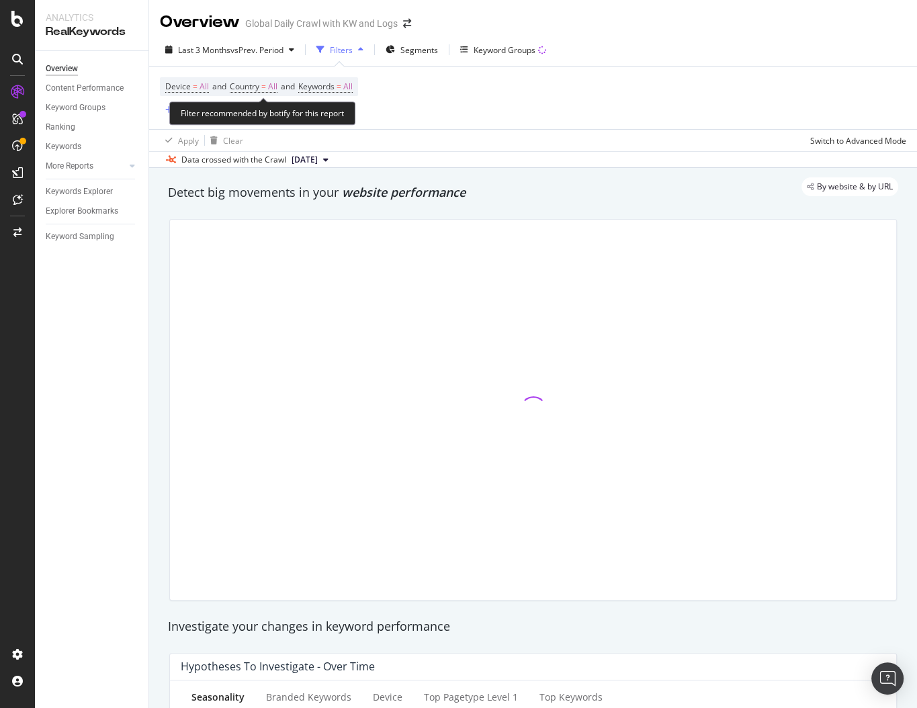
click at [202, 104] on div "Filter recommended by botify for this report" at bounding box center [262, 113] width 186 height 24
click at [249, 88] on span "Country" at bounding box center [245, 86] width 30 height 11
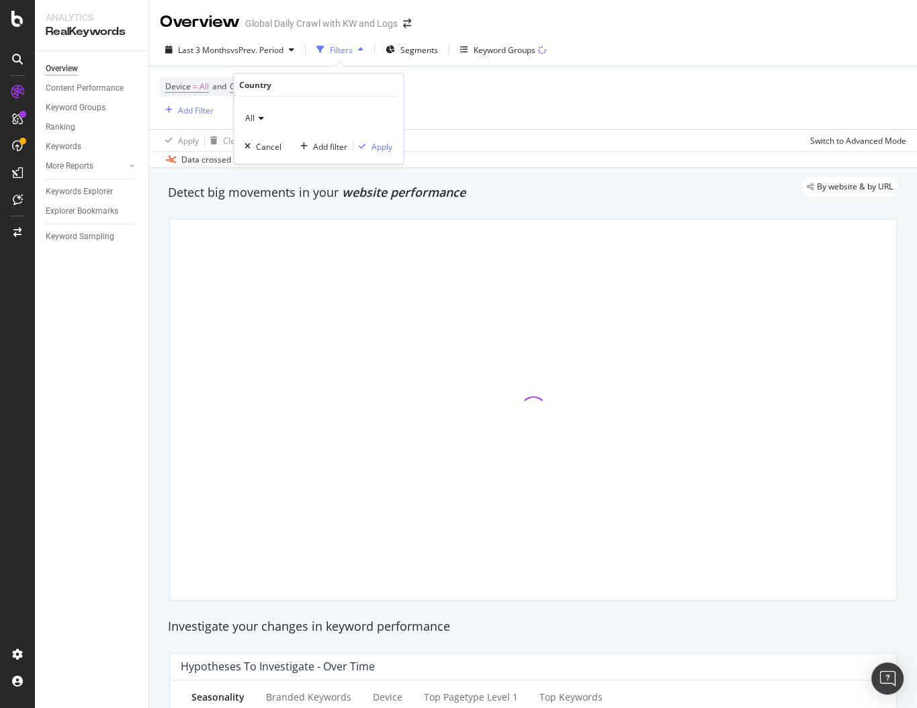
click at [251, 119] on span "All" at bounding box center [249, 117] width 9 height 11
click at [316, 88] on div "Country" at bounding box center [318, 85] width 159 height 23
click at [458, 117] on div "Device = All and Country = All and Keywords = All Add Filter" at bounding box center [533, 98] width 746 height 62
click at [189, 112] on div "Add Filter" at bounding box center [196, 110] width 36 height 11
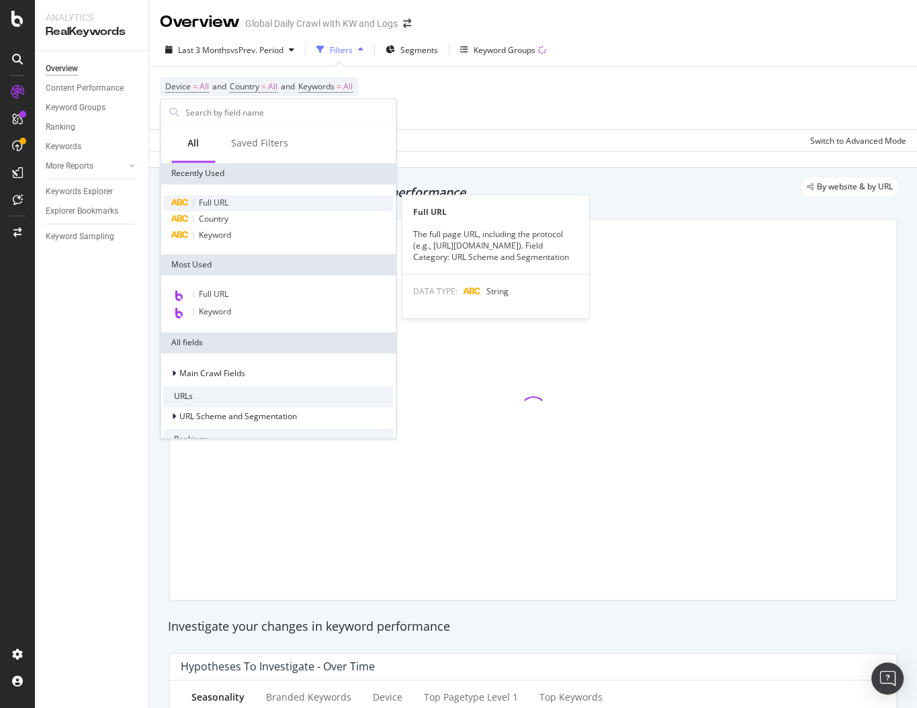
click at [237, 197] on div "Full URL" at bounding box center [278, 203] width 230 height 16
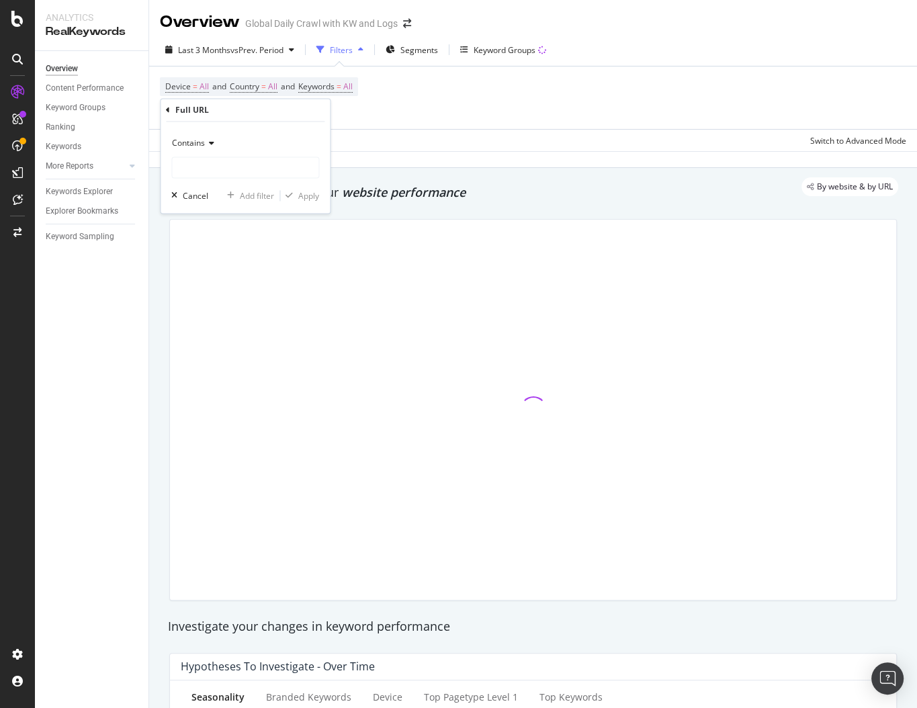
click at [193, 136] on div "Contains" at bounding box center [245, 143] width 148 height 21
click at [243, 134] on div "Contains" at bounding box center [245, 143] width 148 height 21
click at [234, 167] on input "text" at bounding box center [245, 167] width 146 height 21
paste input "6vbyfzy7ok"
type input "6vbyfzy7ok"
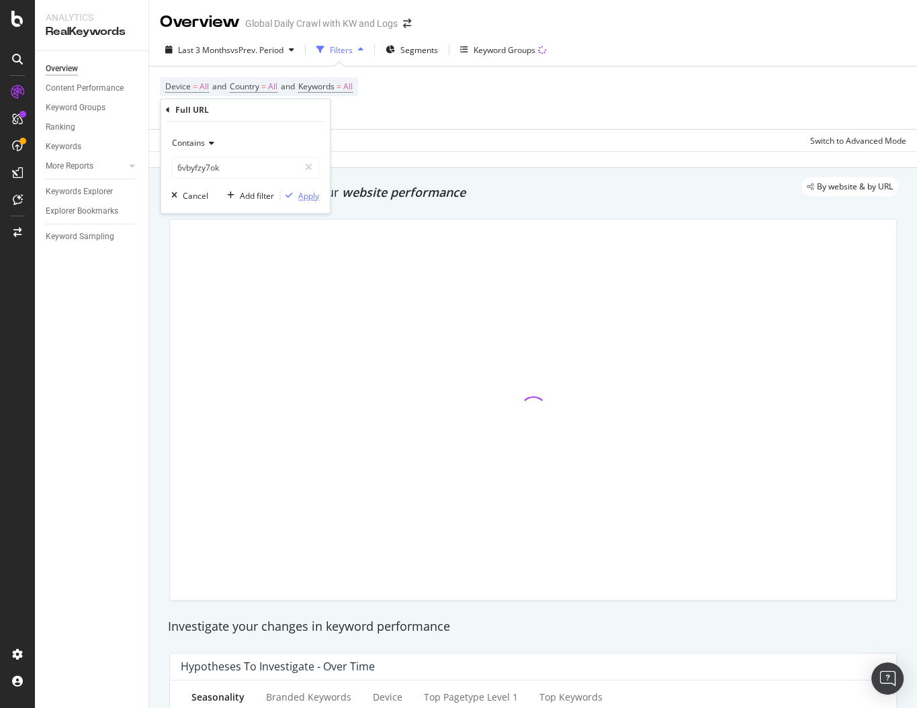
click at [310, 193] on div "Apply" at bounding box center [308, 195] width 21 height 11
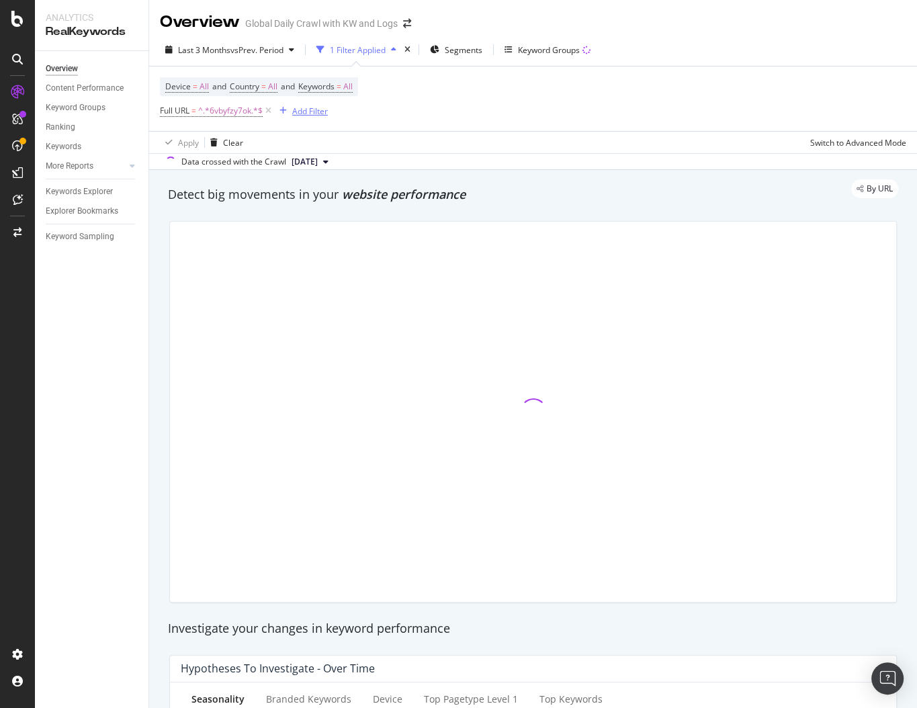
click at [312, 113] on div "Add Filter" at bounding box center [310, 110] width 36 height 11
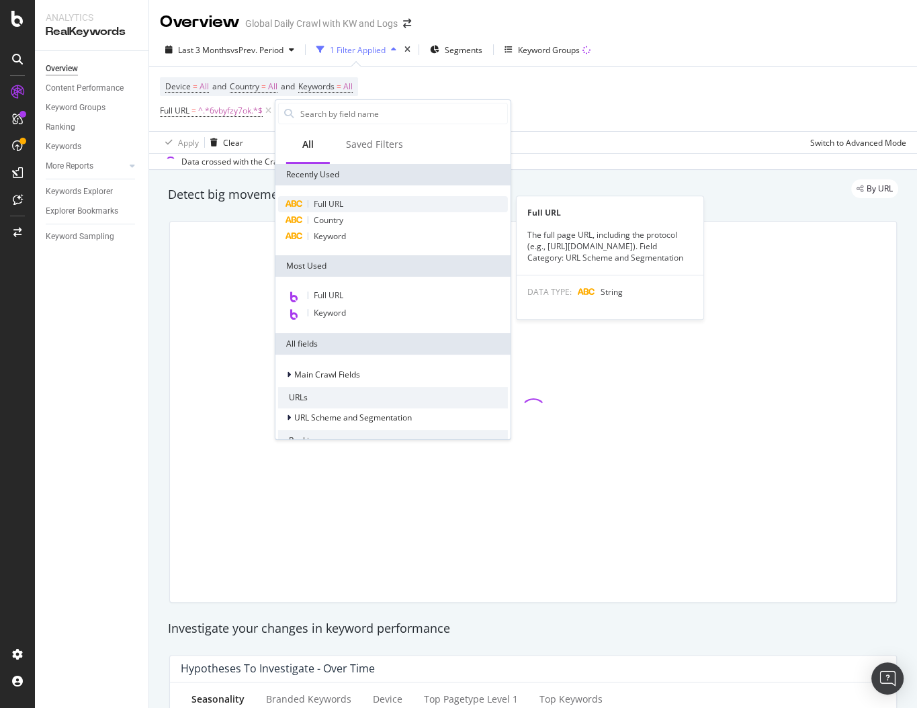
click at [331, 200] on span "Full URL" at bounding box center [329, 203] width 30 height 11
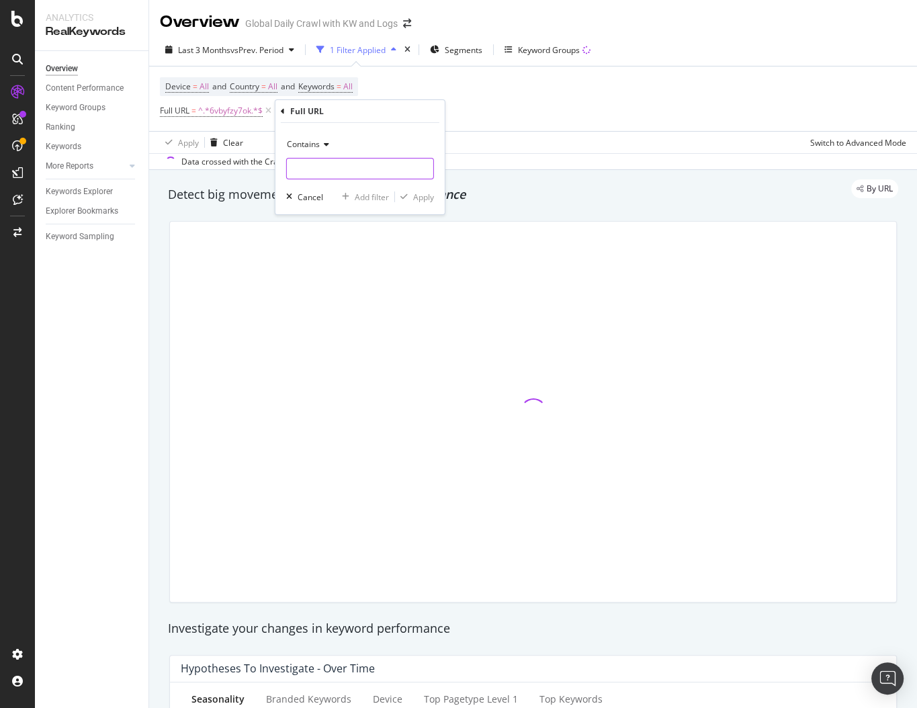
click at [324, 161] on input "text" at bounding box center [360, 168] width 146 height 21
paste input "81f4gzy7ok"
type input "81f4gzy7ok"
click at [410, 201] on div "Apply" at bounding box center [414, 197] width 39 height 12
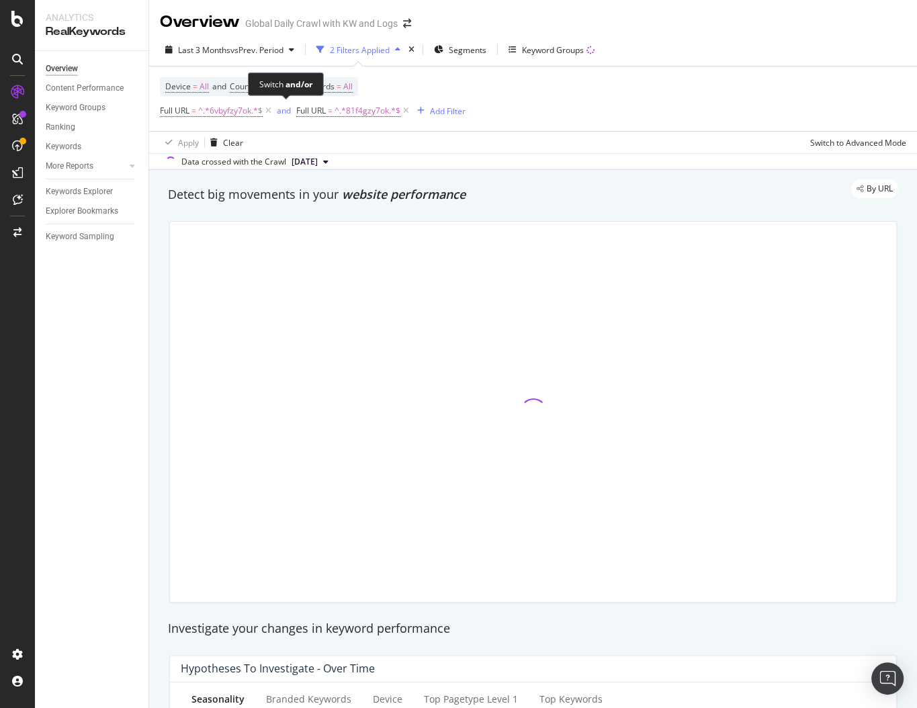
click at [292, 113] on span "and" at bounding box center [285, 110] width 22 height 19
click at [284, 111] on div "and" at bounding box center [284, 110] width 14 height 11
click at [478, 50] on span "Segments" at bounding box center [468, 49] width 38 height 11
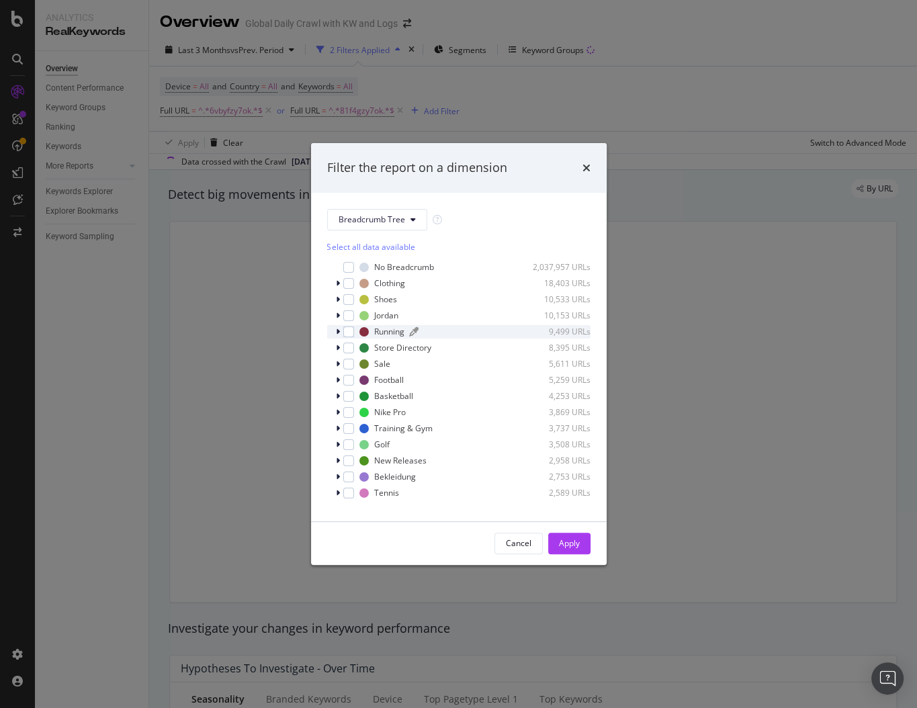
scroll to position [13, 0]
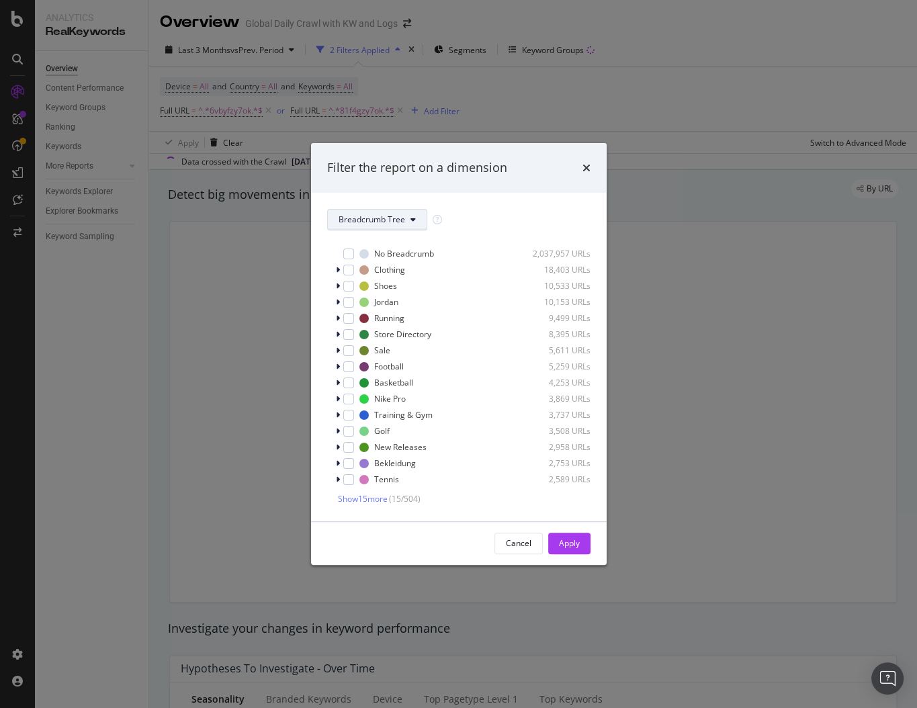
click at [373, 228] on button "Breadcrumb Tree" at bounding box center [377, 219] width 100 height 21
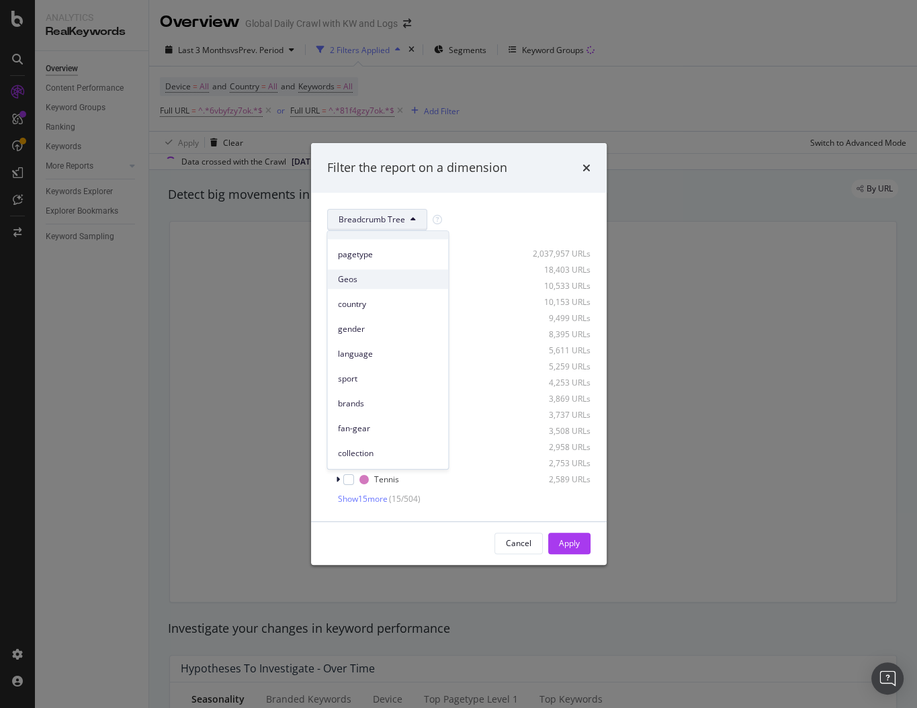
click at [359, 273] on span "Geos" at bounding box center [387, 279] width 99 height 12
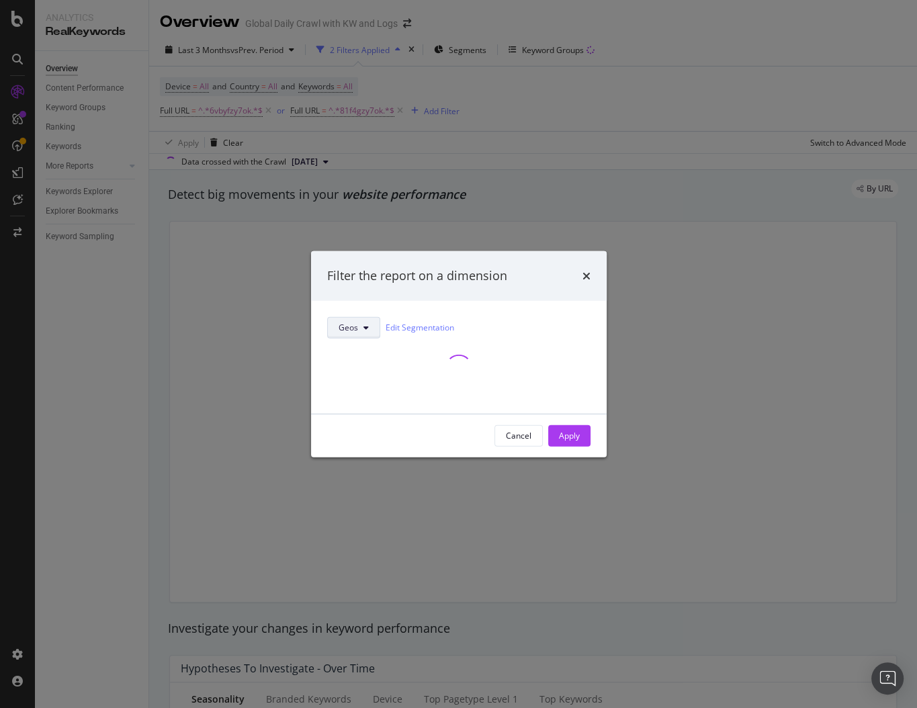
click at [365, 330] on icon "modal" at bounding box center [365, 327] width 5 height 8
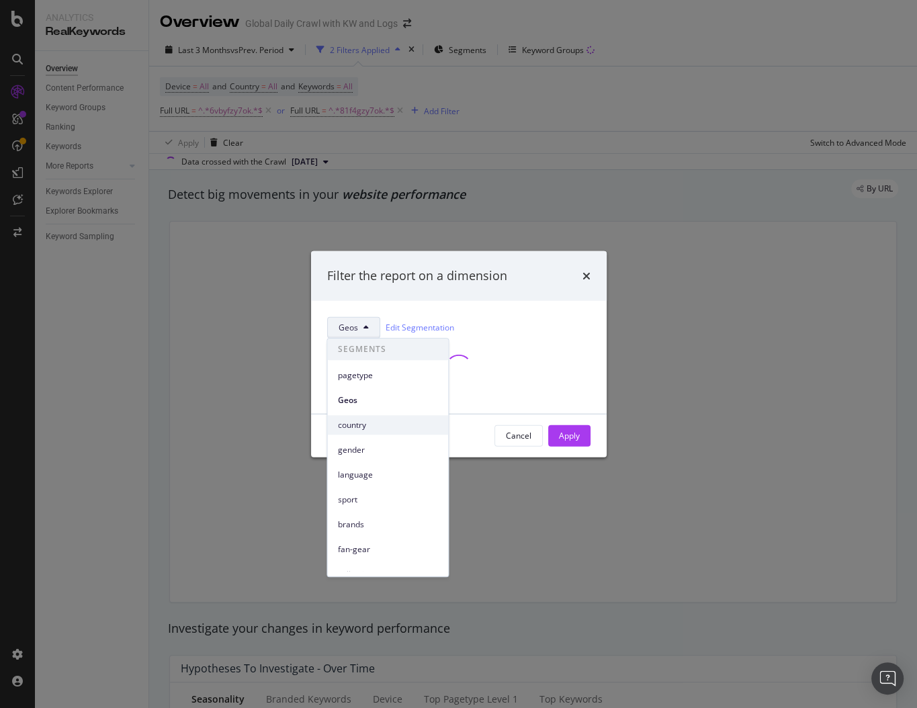
click at [364, 422] on span "country" at bounding box center [387, 425] width 99 height 12
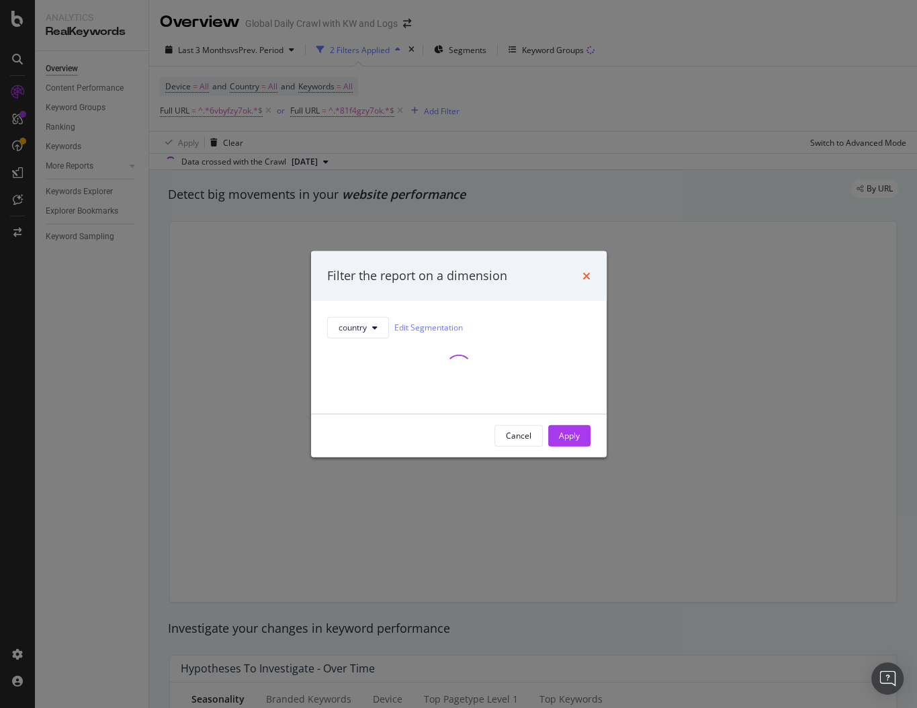
click at [584, 277] on icon "times" at bounding box center [586, 275] width 8 height 11
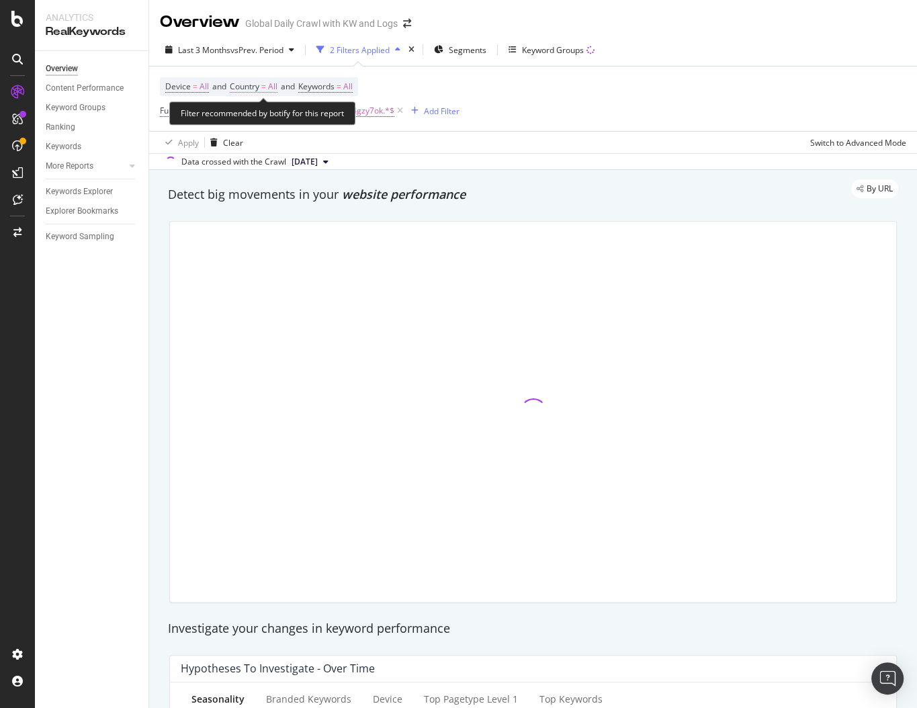
click at [254, 84] on span "Country" at bounding box center [245, 86] width 30 height 11
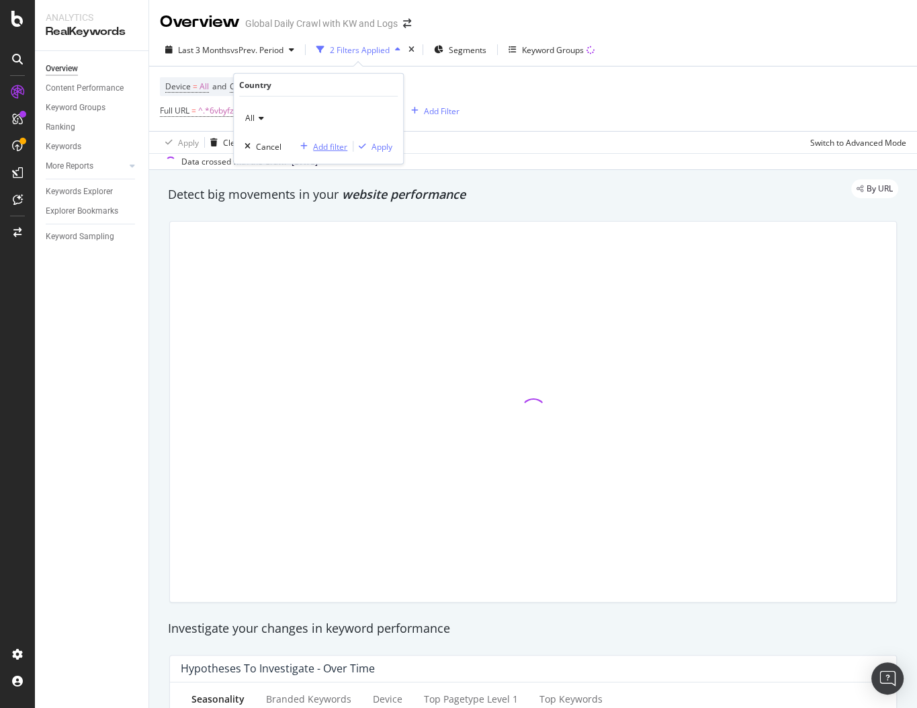
click at [334, 148] on div "Add filter" at bounding box center [330, 145] width 34 height 11
click at [539, 110] on div "Device = All and Country = All and Keywords = All Full URL = ^.*6vbyfzy7ok.*$ o…" at bounding box center [533, 99] width 746 height 64
click at [515, 138] on div "Apply Clear Switch to Advanced Mode" at bounding box center [533, 142] width 768 height 22
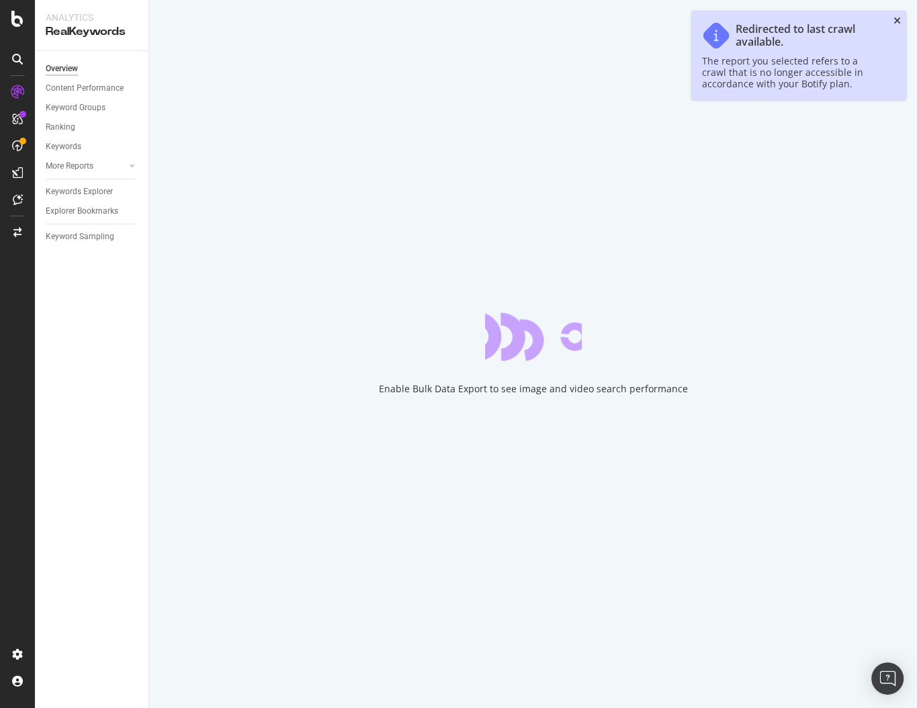
click at [892, 19] on div "Redirected to last crawl available. The report you selected refers to a crawl t…" at bounding box center [798, 55] width 215 height 89
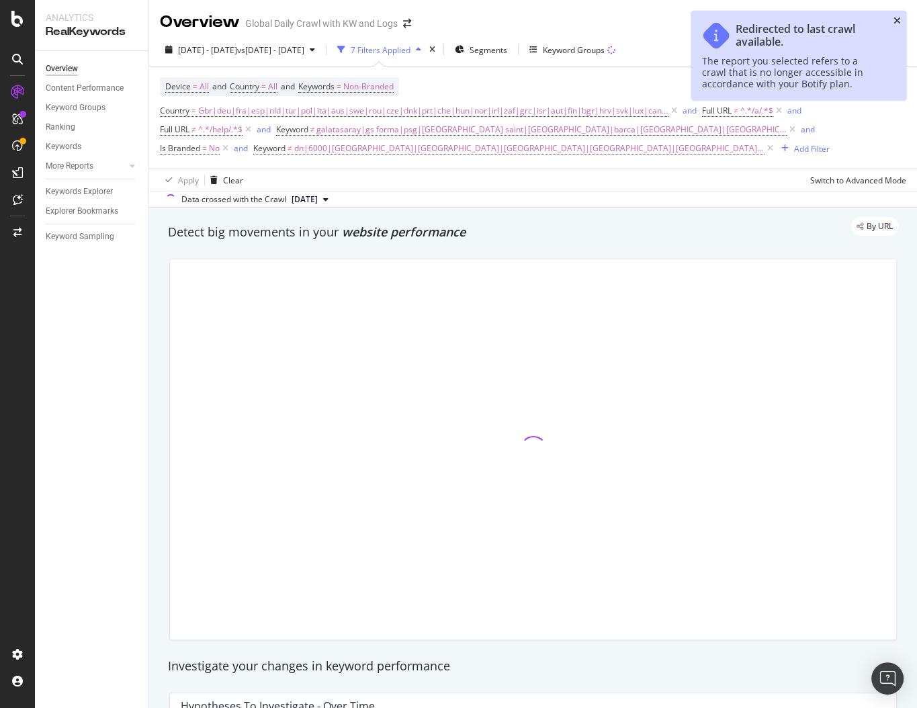
click at [895, 19] on icon "close toast" at bounding box center [896, 20] width 7 height 9
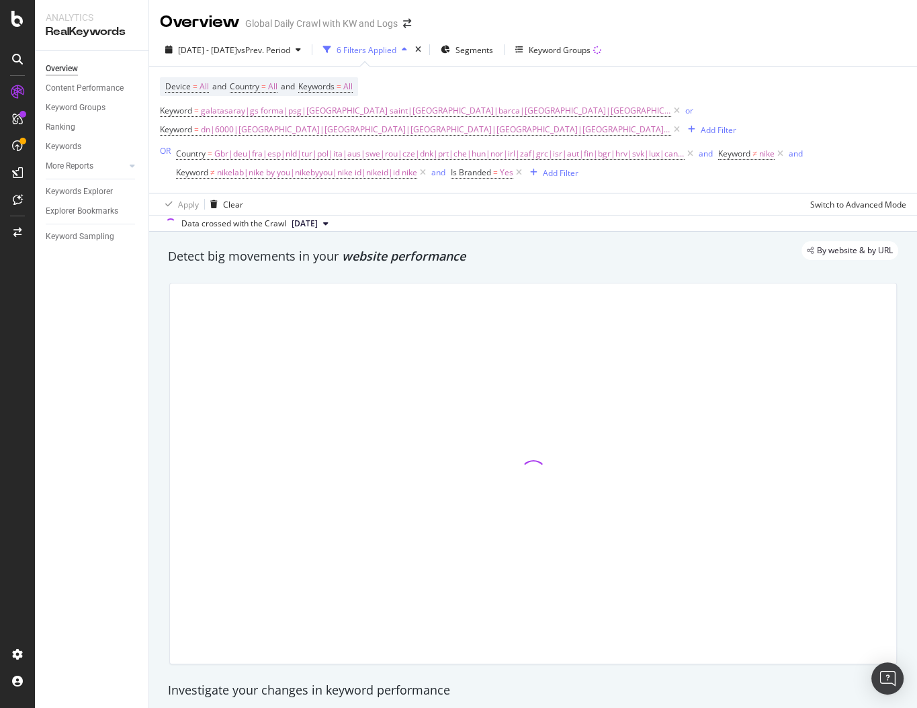
click at [822, 114] on div "Keyword = galatasaray|gs forma|psg|[GEOGRAPHIC_DATA] saint|[GEOGRAPHIC_DATA]|ba…" at bounding box center [533, 120] width 746 height 38
click at [621, 177] on div "Country = Gbr|deu|fra|esp|nld|tur|pol|ita|aus|swe|rou|cze|dnk|prt|che|hun|nor|i…" at bounding box center [541, 163] width 730 height 38
